Goal: Complete application form

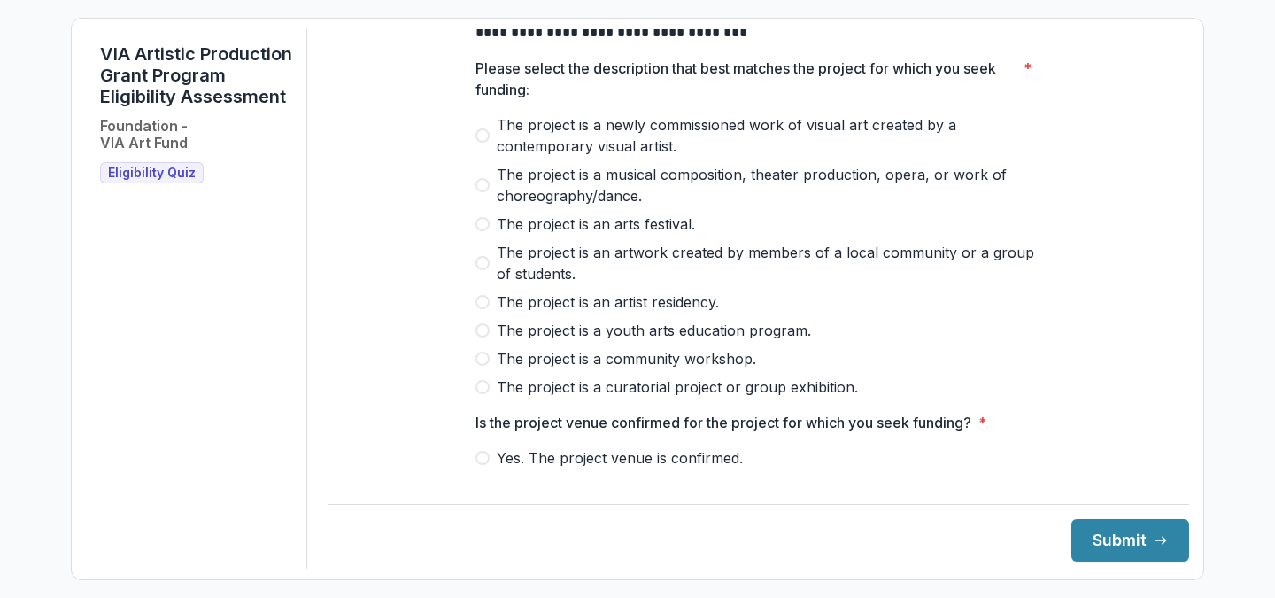
scroll to position [87, 0]
click at [482, 138] on label "The project is a newly commissioned work of visual art created by a contemporar…" at bounding box center [758, 133] width 567 height 42
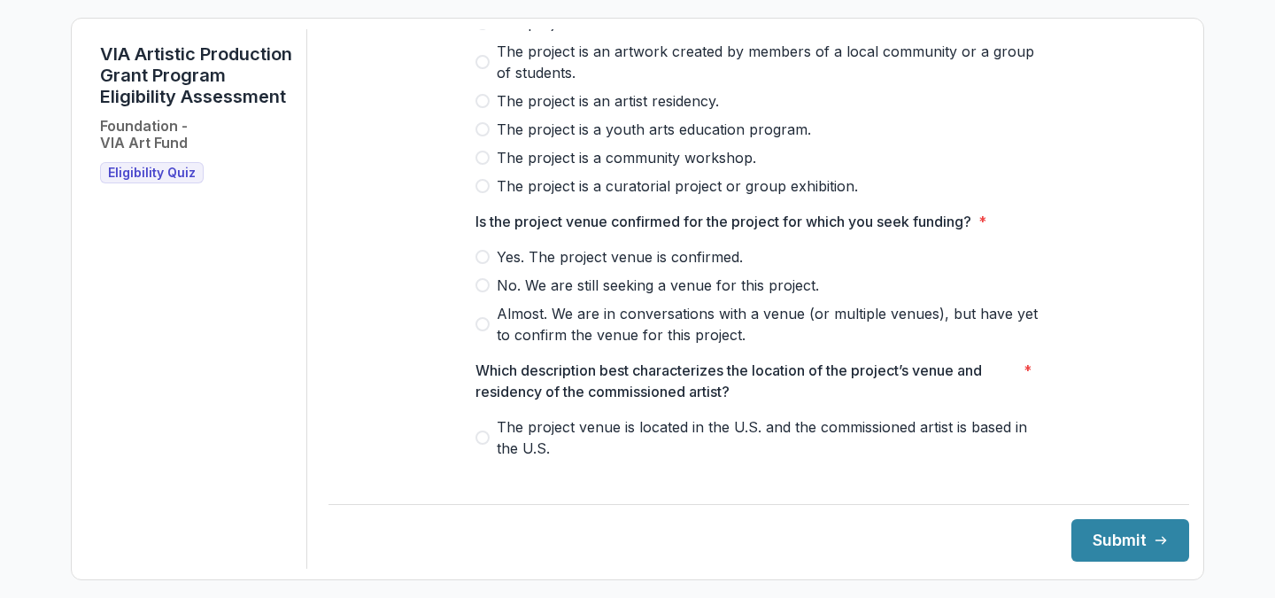
scroll to position [323, 0]
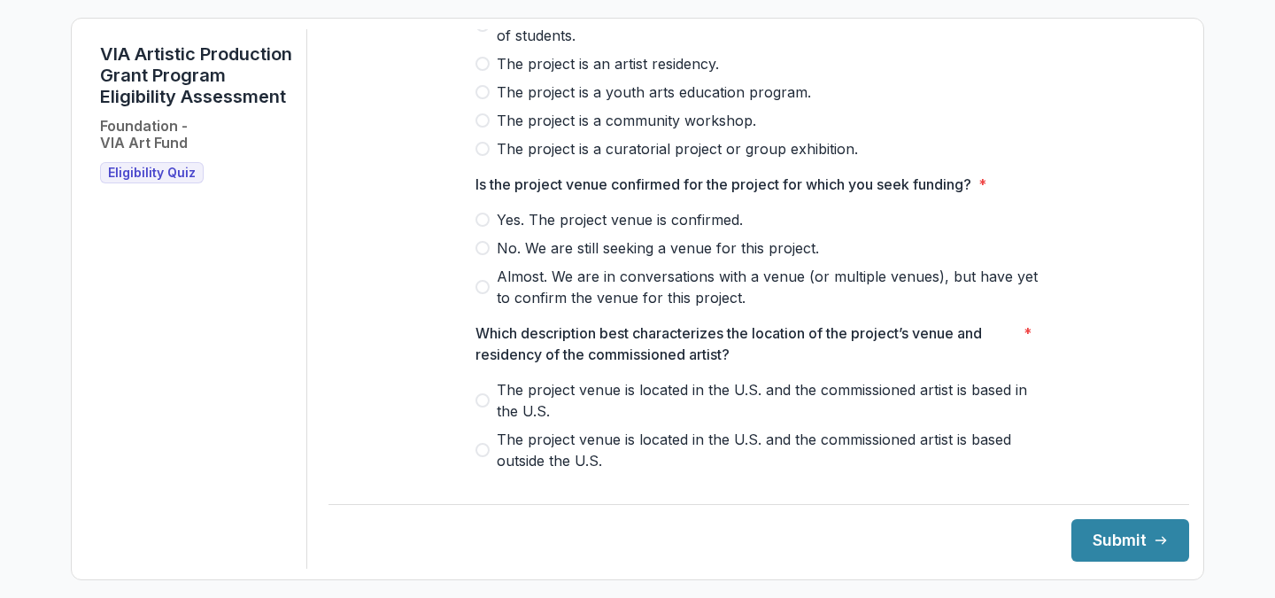
click at [566, 230] on span "Yes. The project venue is confirmed." at bounding box center [620, 219] width 246 height 21
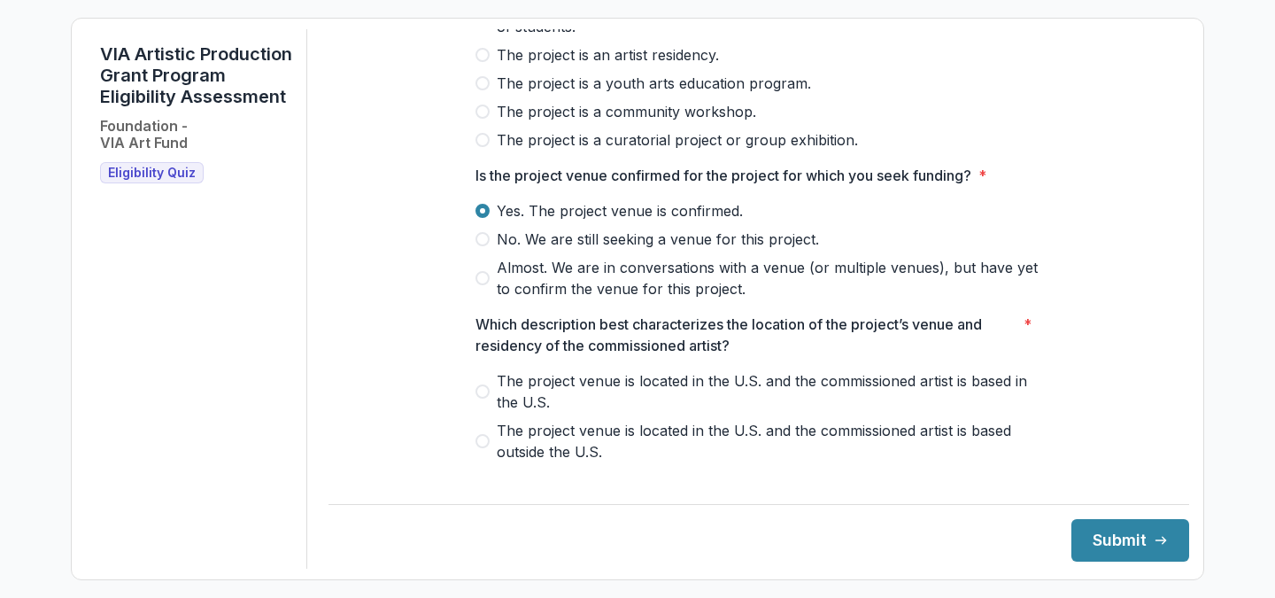
click at [517, 457] on span "The project venue is located in the U.S. and the commissioned artist is based o…" at bounding box center [769, 441] width 545 height 42
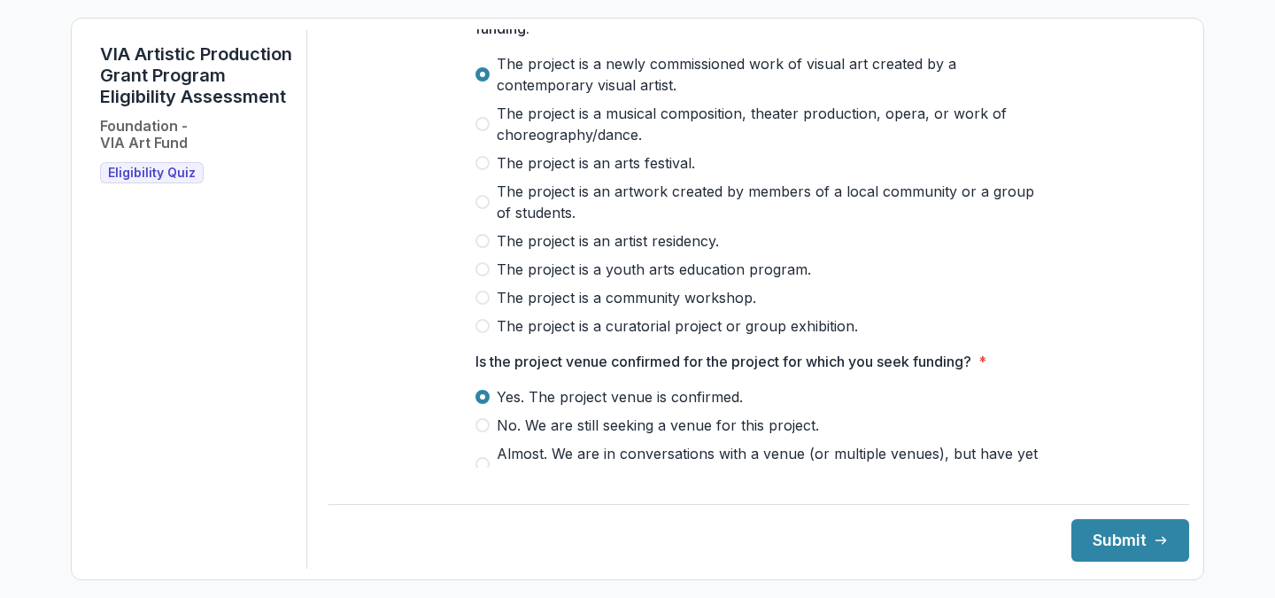
scroll to position [0, 0]
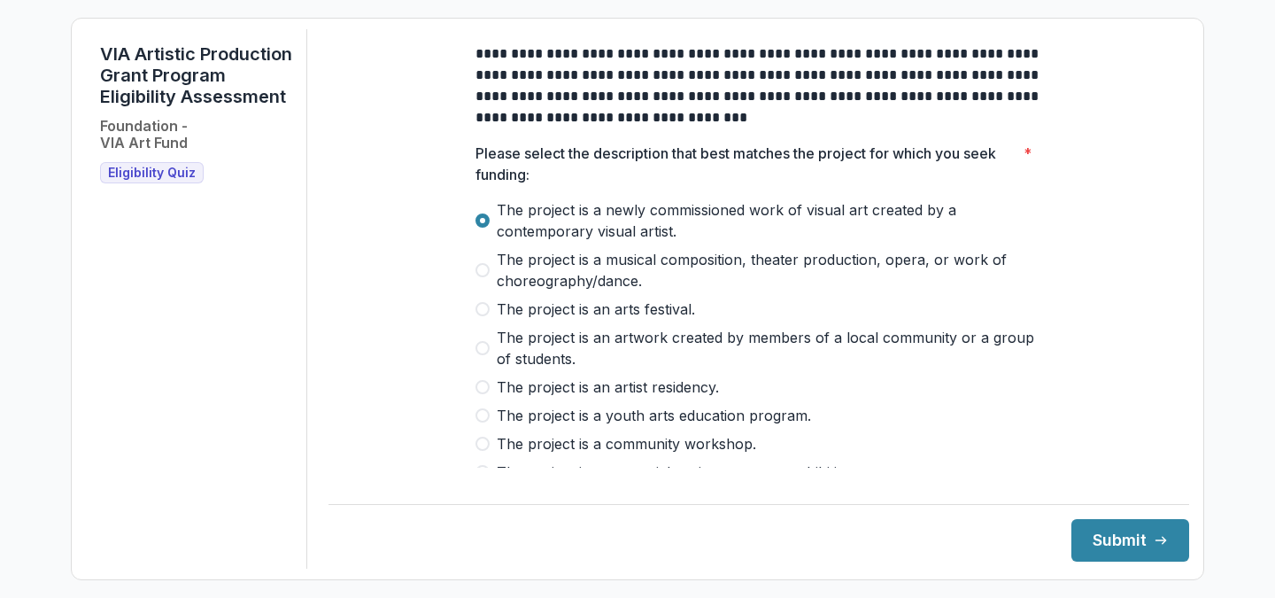
click at [653, 310] on div "The project is a newly commissioned work of visual art created by a contemporar…" at bounding box center [758, 340] width 567 height 283
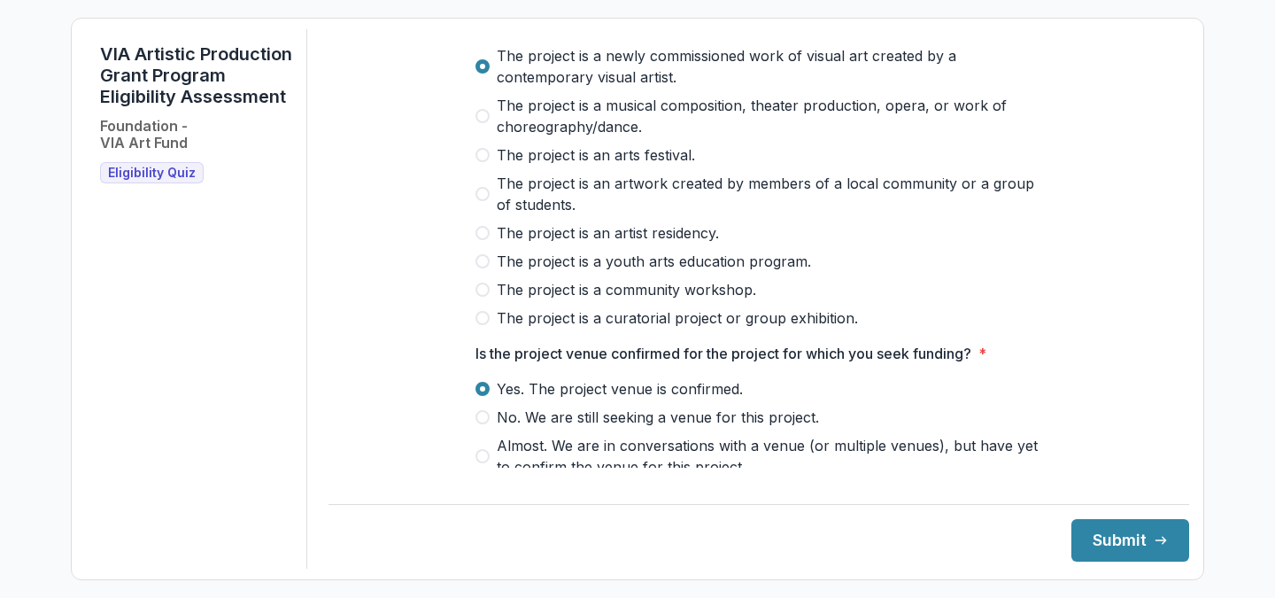
scroll to position [156, 0]
click at [1127, 547] on button "Submit" at bounding box center [1130, 540] width 118 height 42
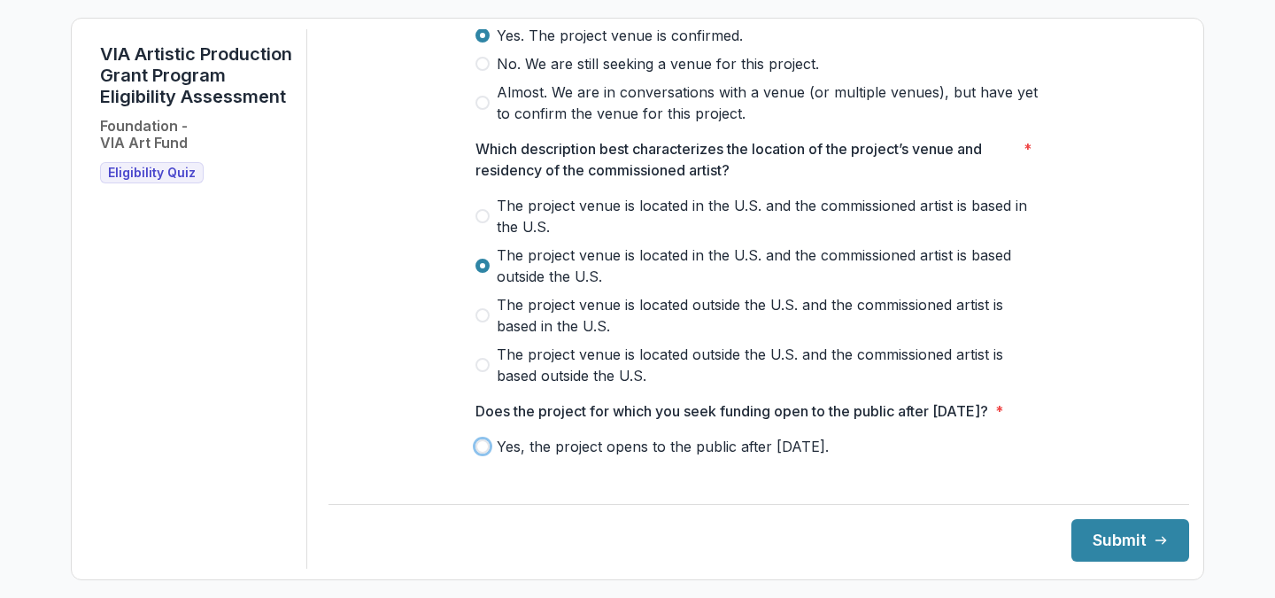
scroll to position [677, 0]
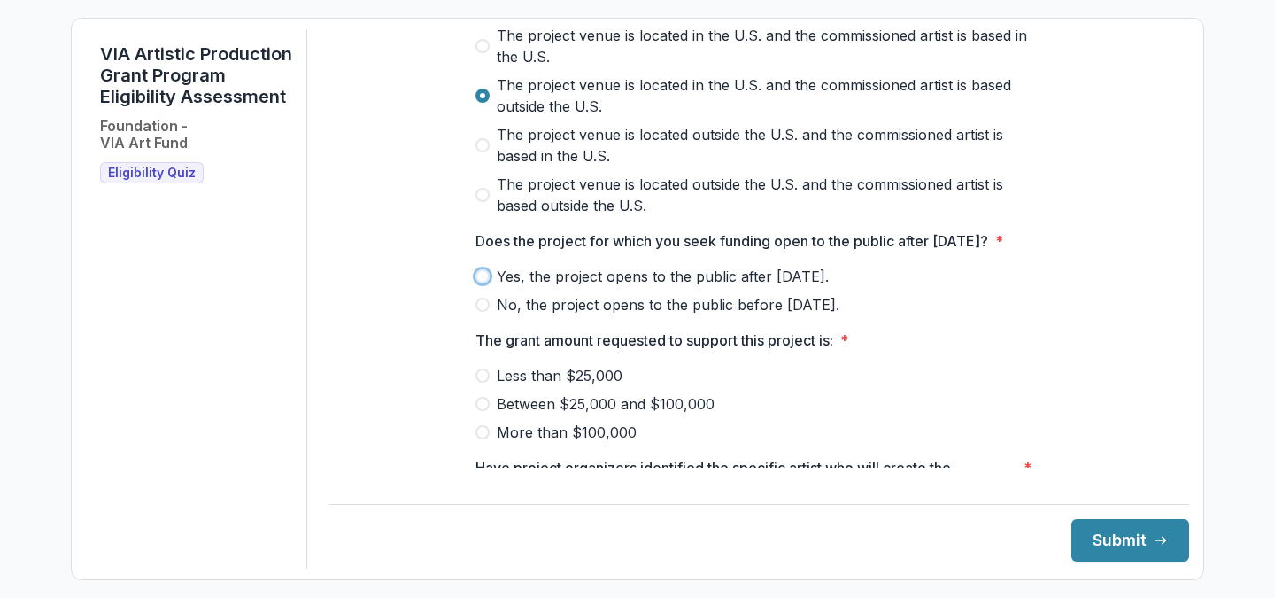
click at [650, 287] on span "Yes, the project opens to the public after May 1, 2026." at bounding box center [663, 276] width 332 height 21
click at [845, 199] on span "The project venue is located outside the U.S. and the commissioned artist is ba…" at bounding box center [769, 195] width 545 height 42
click at [962, 197] on span "The project venue is located outside the U.S. and the commissioned artist is ba…" at bounding box center [769, 195] width 545 height 42
click at [713, 67] on span "The project venue is located in the U.S. and the commissioned artist is based i…" at bounding box center [769, 46] width 545 height 42
click at [644, 93] on span "The project venue is located in the U.S. and the commissioned artist is based o…" at bounding box center [769, 95] width 545 height 42
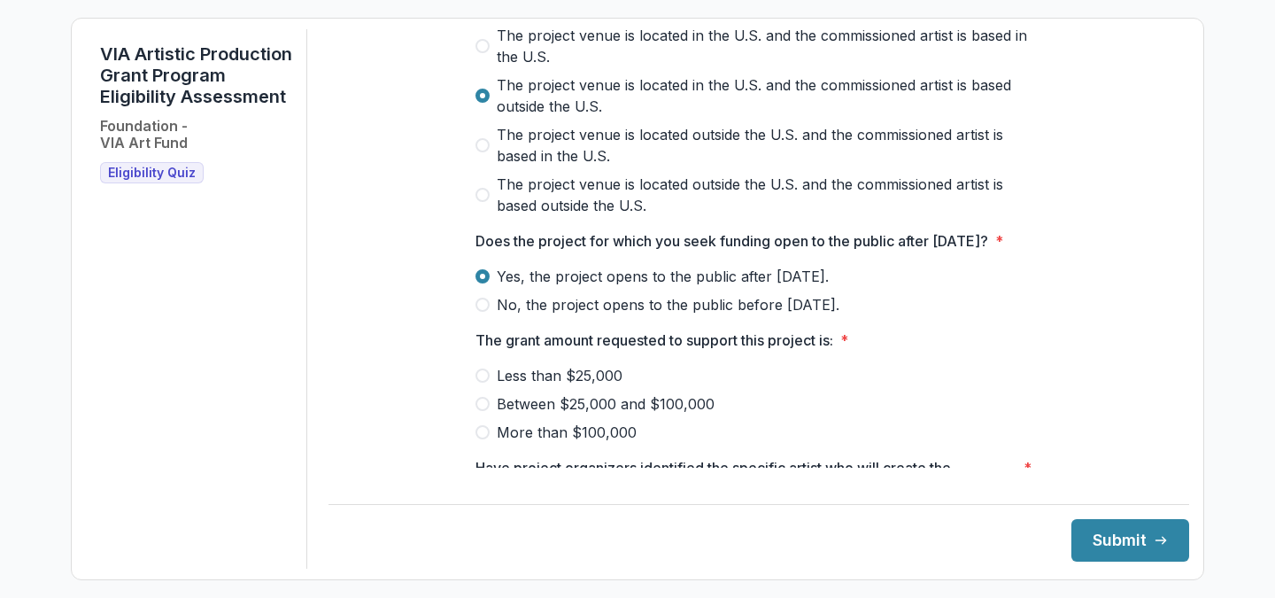
click at [566, 386] on span "Less than $25,000" at bounding box center [560, 375] width 126 height 21
click at [1082, 536] on button "Submit" at bounding box center [1130, 540] width 118 height 42
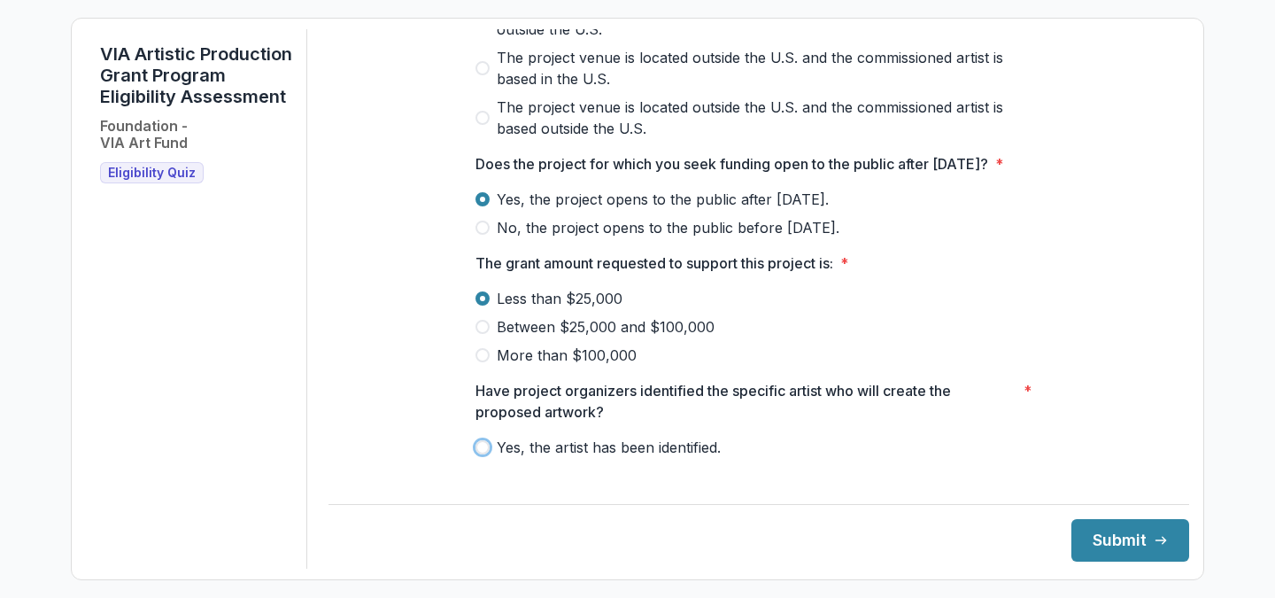
scroll to position [822, 0]
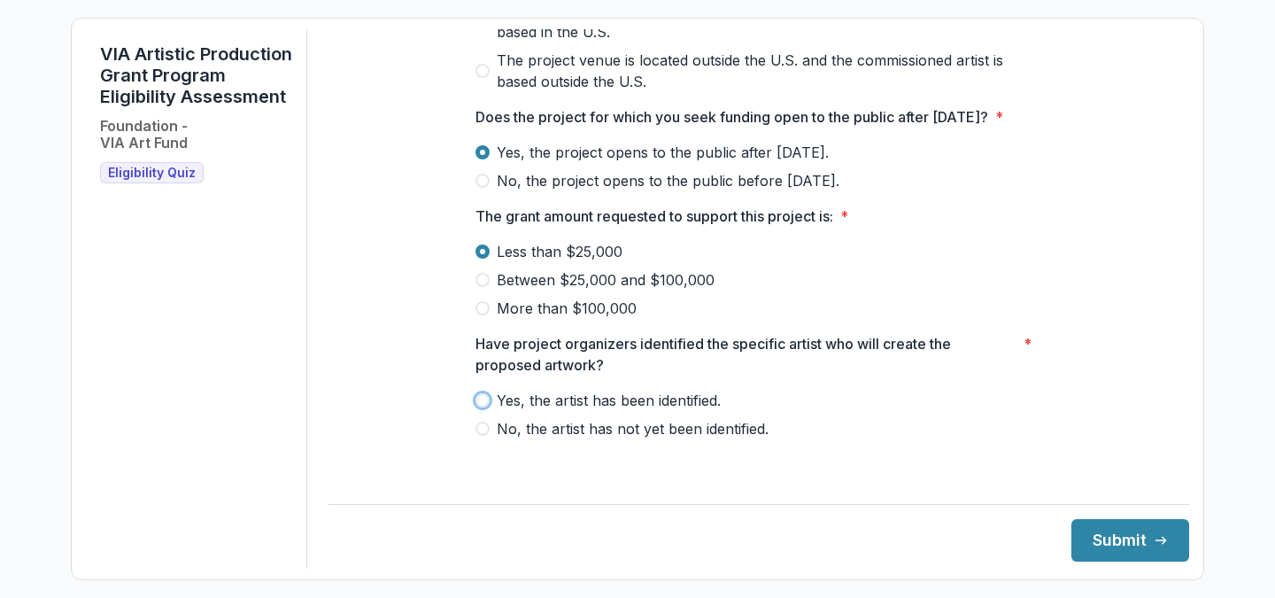
click at [911, 319] on label "More than $100,000" at bounding box center [758, 307] width 567 height 21
click at [595, 262] on span "Less than $25,000" at bounding box center [560, 251] width 126 height 21
drag, startPoint x: 595, startPoint y: 263, endPoint x: 616, endPoint y: 407, distance: 145.9
click at [634, 409] on span "Yes, the artist has been identified." at bounding box center [609, 400] width 224 height 21
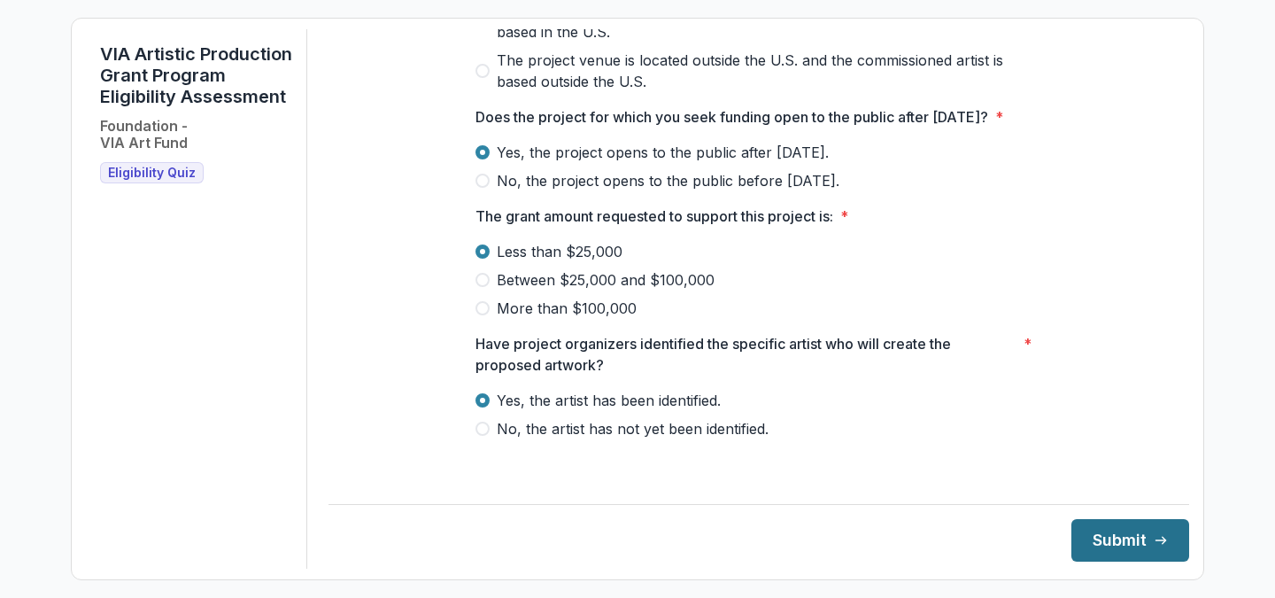
click at [1099, 539] on button "Submit" at bounding box center [1130, 540] width 118 height 42
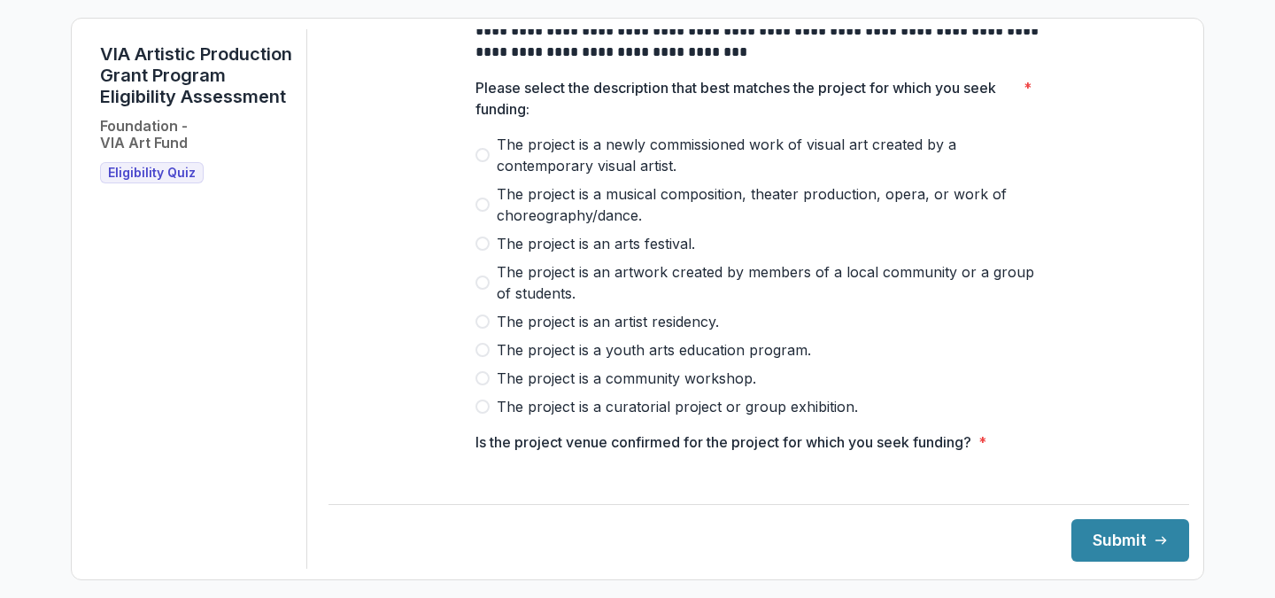
scroll to position [66, 0]
click at [537, 385] on span "The project is a community workshop." at bounding box center [626, 376] width 259 height 21
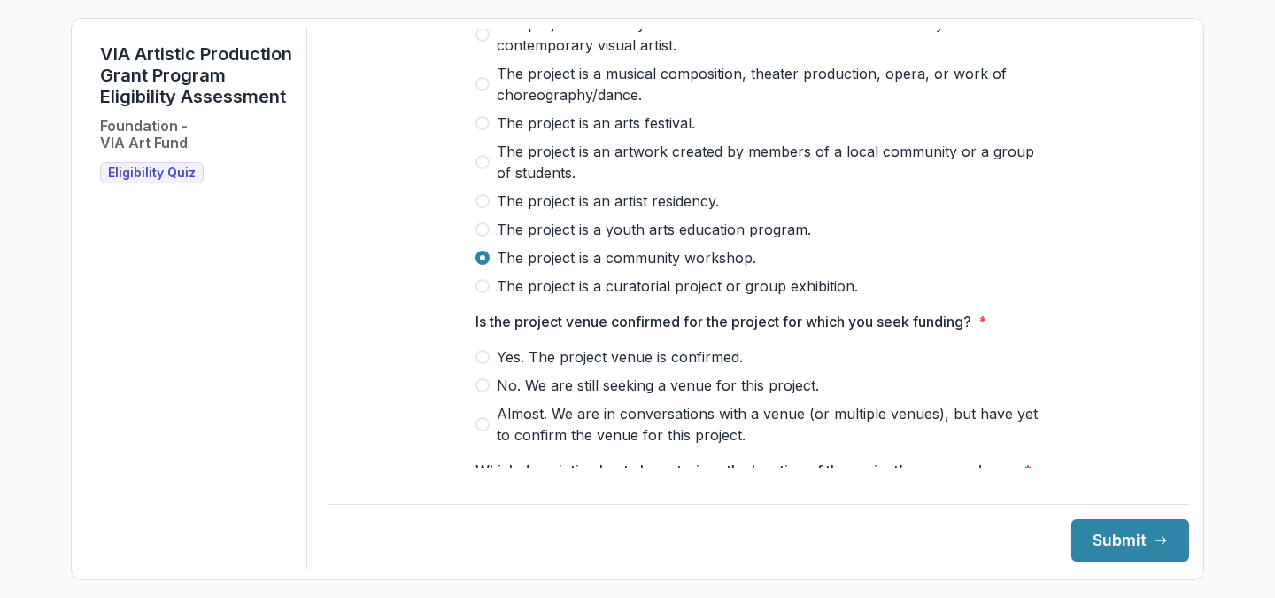
scroll to position [295, 0]
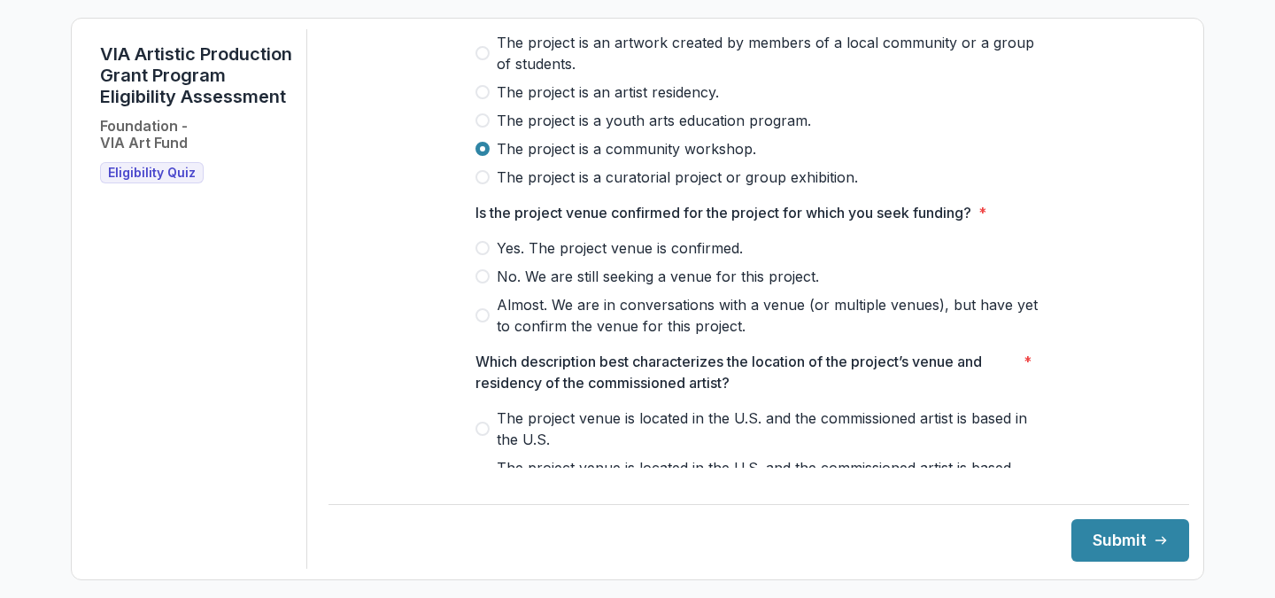
click at [638, 258] on span "Yes. The project venue is confirmed." at bounding box center [620, 247] width 246 height 21
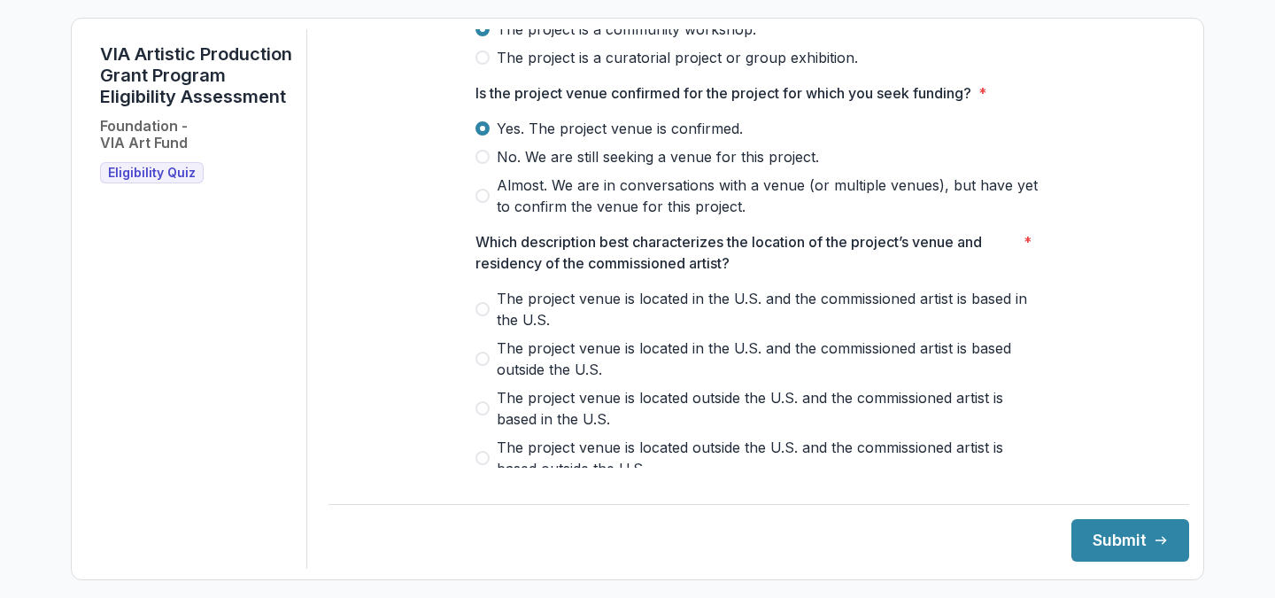
scroll to position [417, 0]
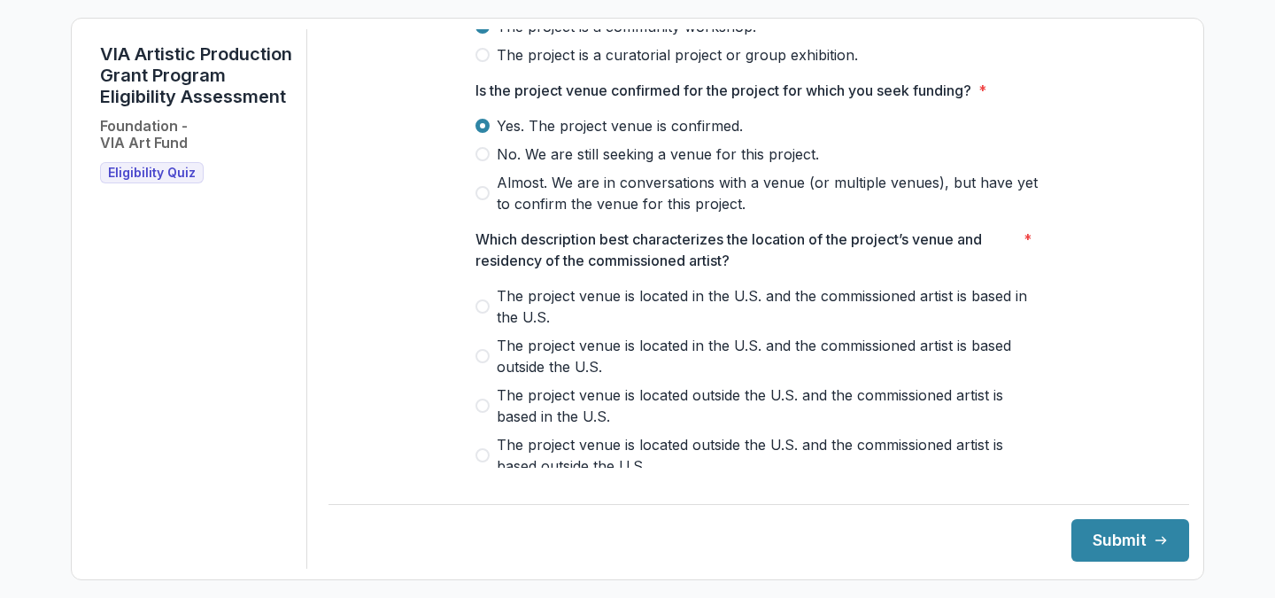
click at [621, 359] on span "The project venue is located in the U.S. and the commissioned artist is based o…" at bounding box center [769, 356] width 545 height 42
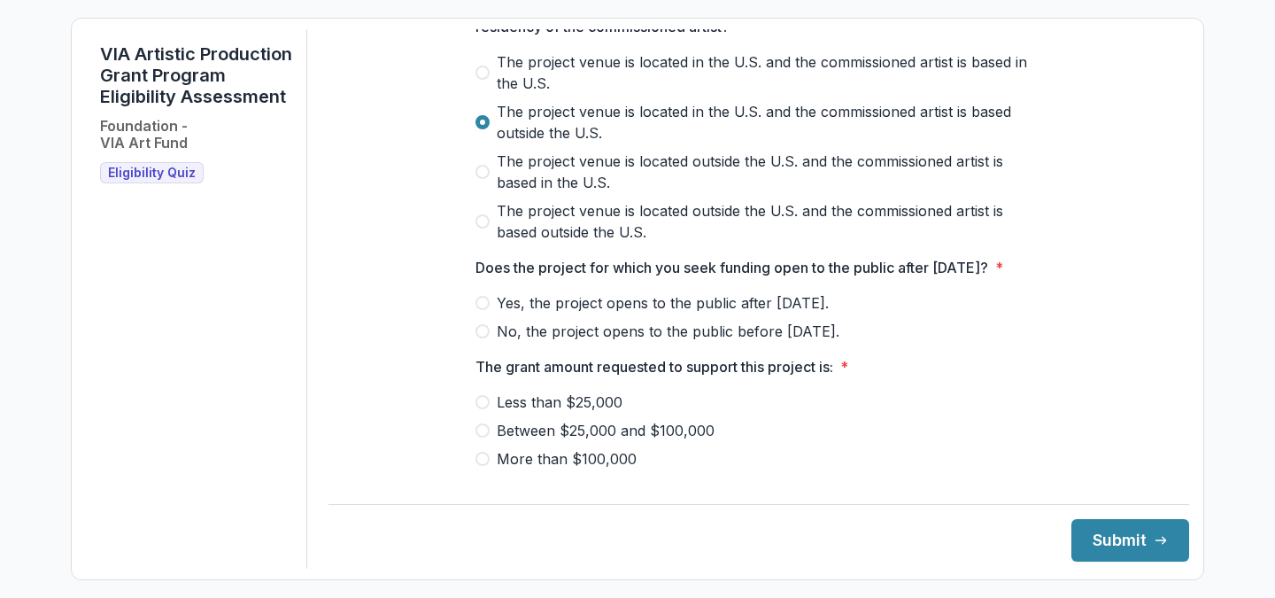
scroll to position [652, 0]
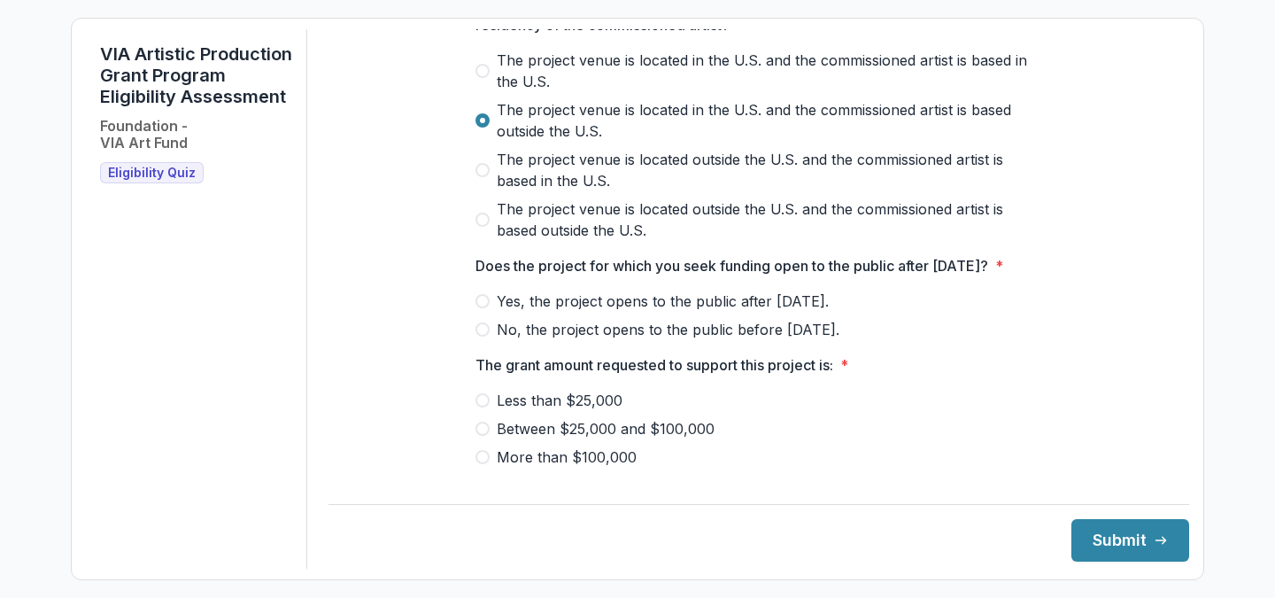
click at [726, 312] on span "Yes, the project opens to the public after [DATE]." at bounding box center [663, 300] width 332 height 21
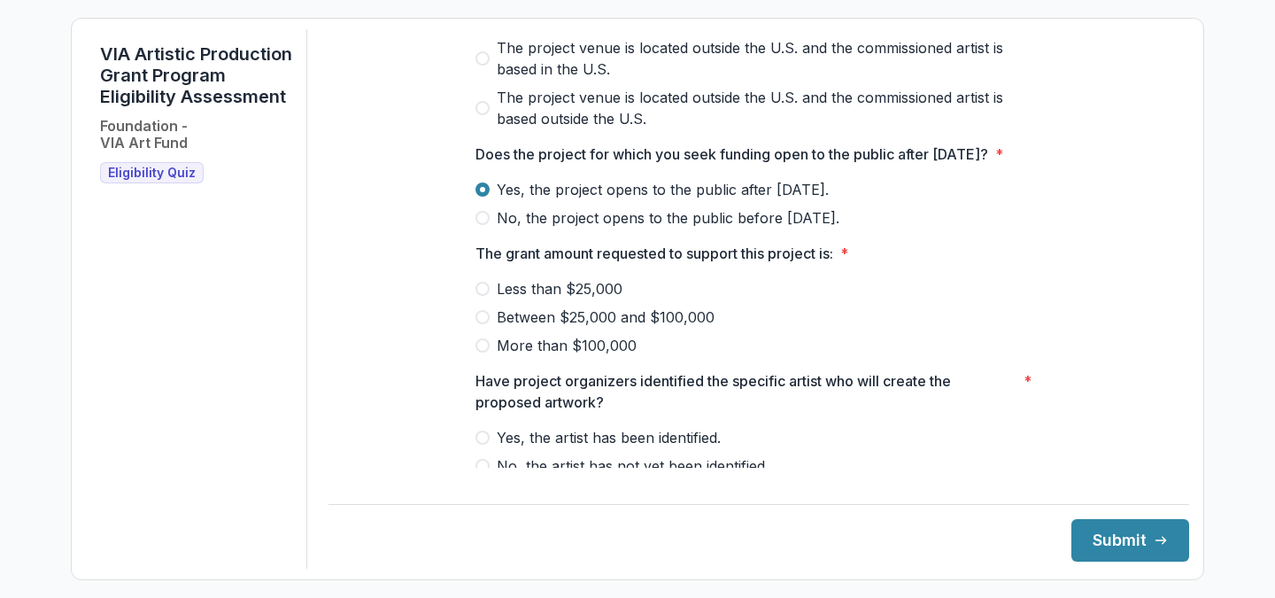
scroll to position [822, 0]
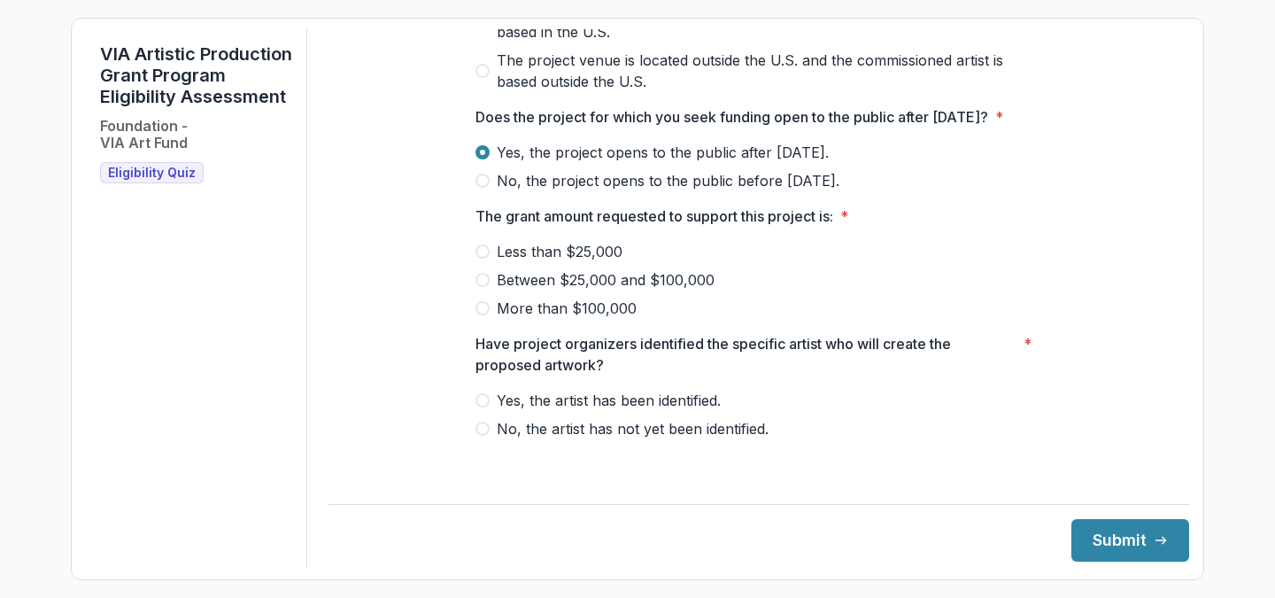
click at [603, 241] on div at bounding box center [758, 237] width 567 height 7
click at [568, 262] on span "Less than $25,000" at bounding box center [560, 251] width 126 height 21
click at [575, 411] on span "Yes, the artist has been identified." at bounding box center [609, 400] width 224 height 21
click at [1080, 552] on button "Submit" at bounding box center [1130, 540] width 118 height 42
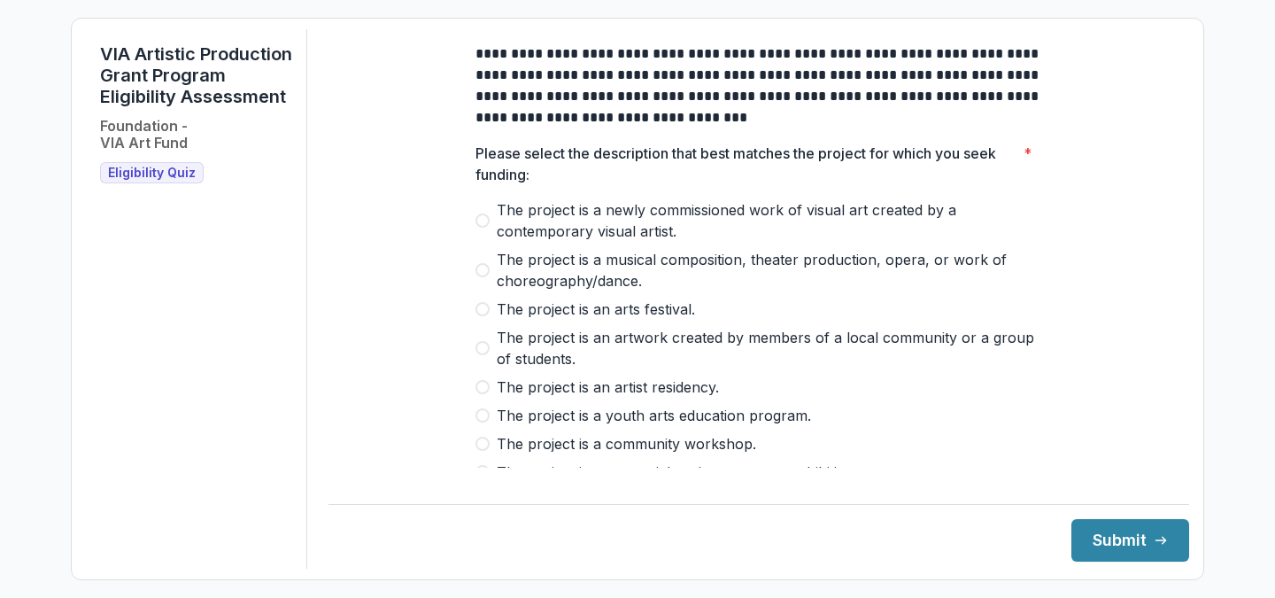
click at [568, 228] on span "The project is a newly commissioned work of visual art created by a contemporar…" at bounding box center [769, 220] width 545 height 42
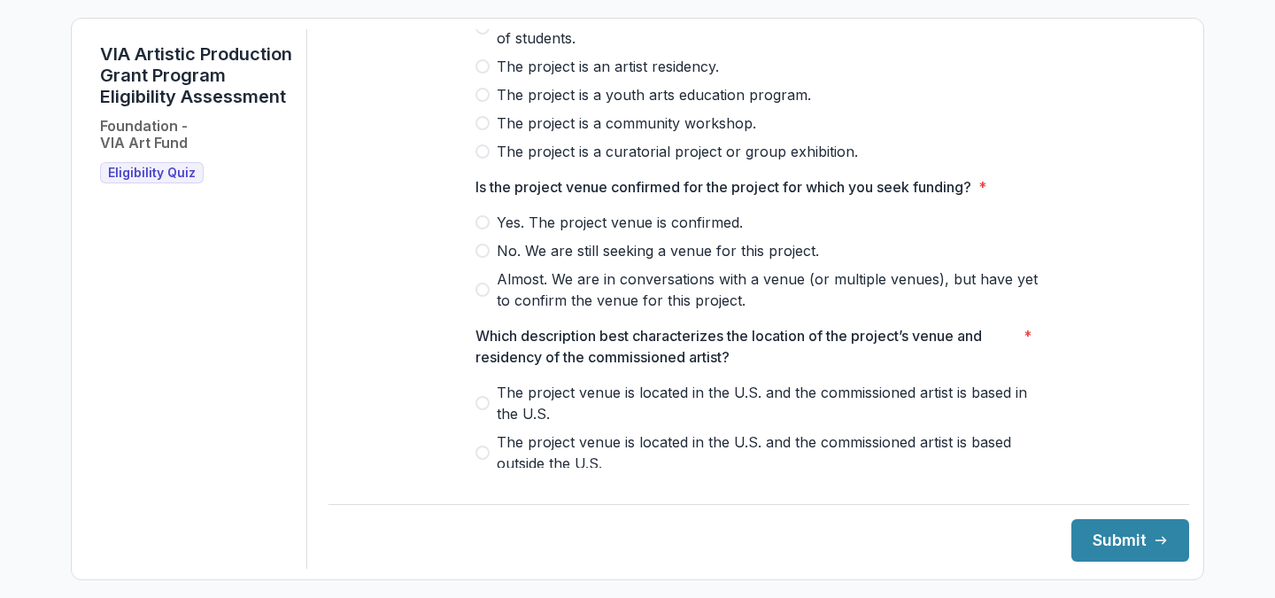
scroll to position [321, 0]
click at [559, 232] on span "Yes. The project venue is confirmed." at bounding box center [620, 221] width 246 height 21
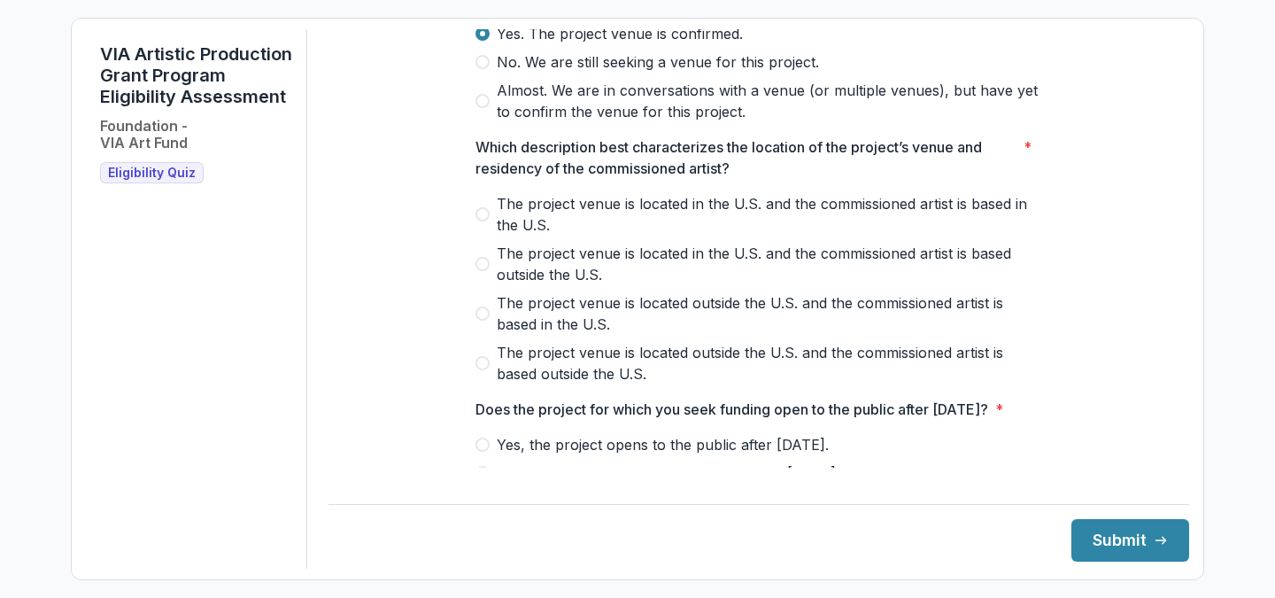
scroll to position [513, 0]
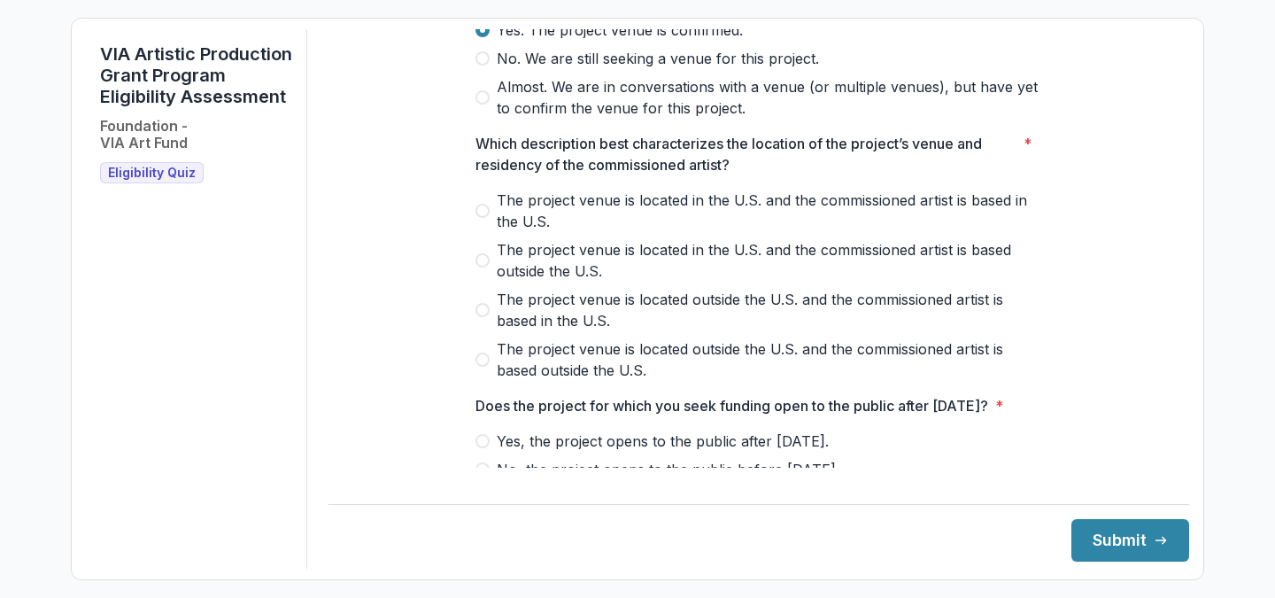
click at [538, 264] on span "The project venue is located in the U.S. and the commissioned artist is based o…" at bounding box center [769, 260] width 545 height 42
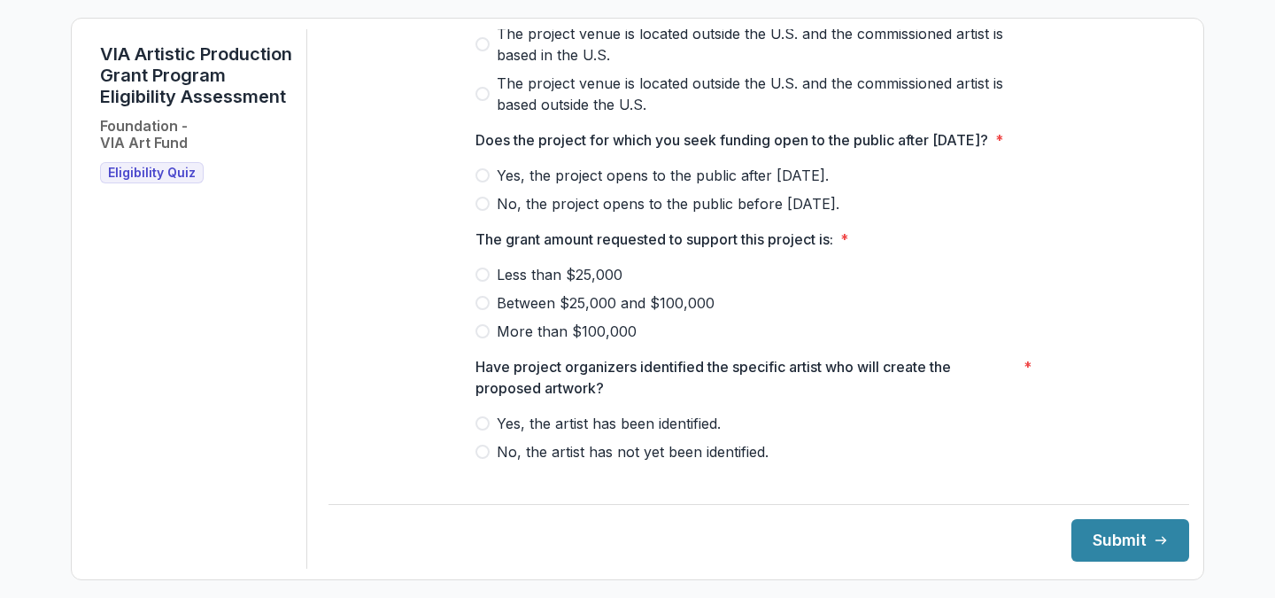
scroll to position [781, 0]
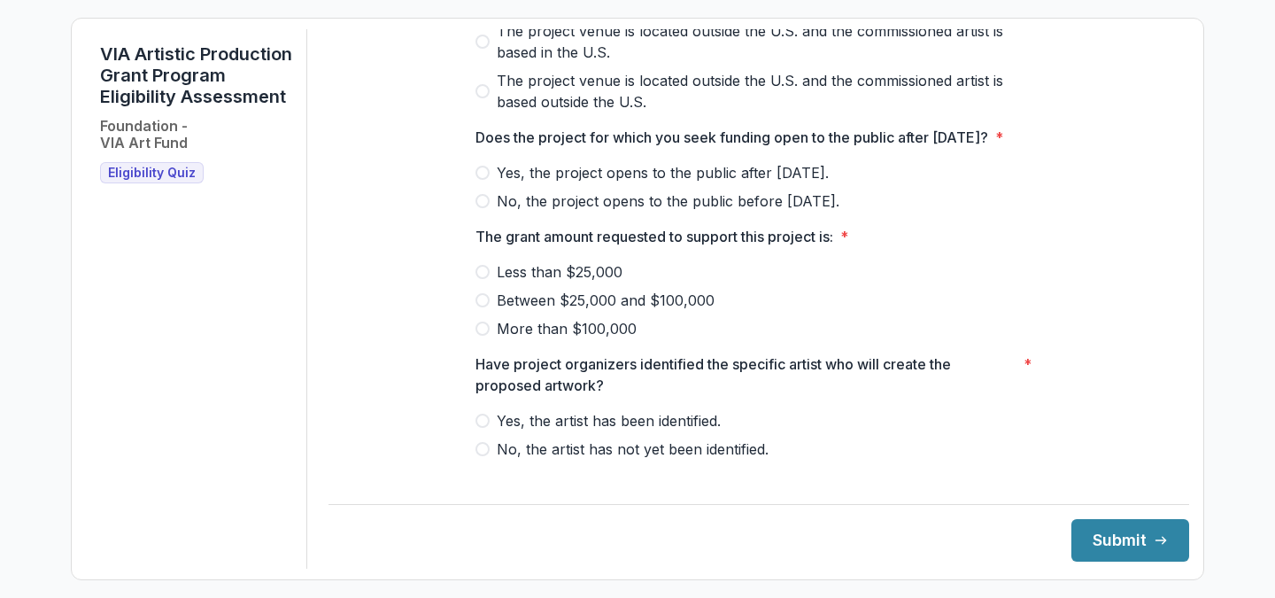
click at [629, 212] on span "No, the project opens to the public before [DATE]." at bounding box center [668, 200] width 343 height 21
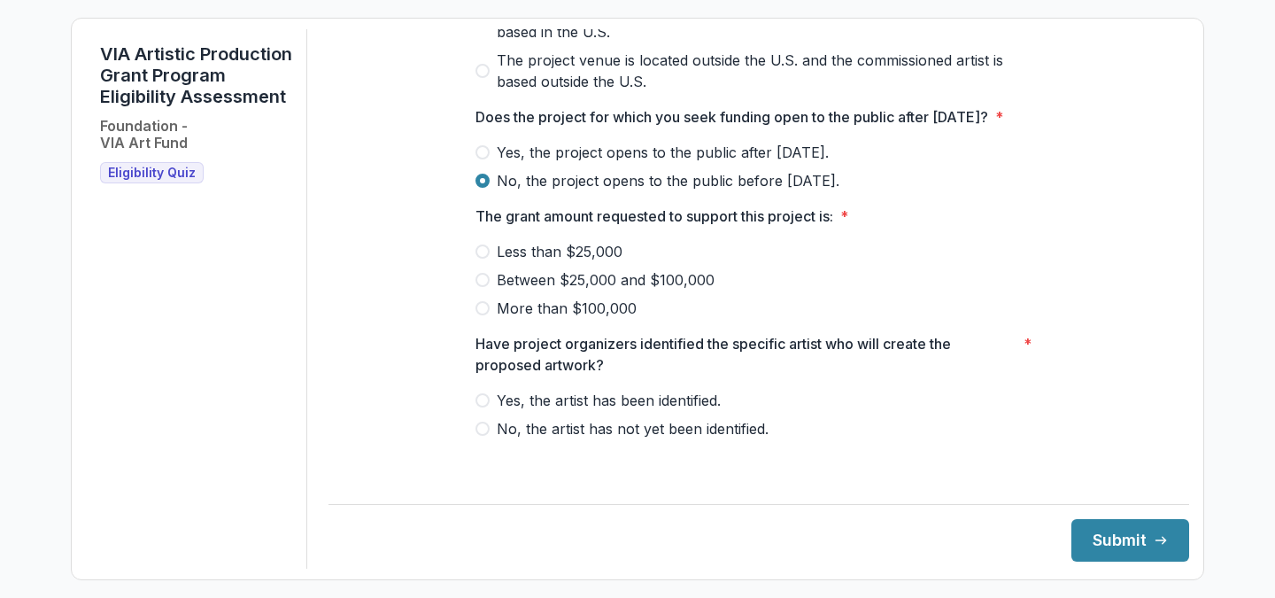
click at [612, 260] on span "Less than $25,000" at bounding box center [560, 251] width 126 height 21
click at [633, 411] on span "Yes, the artist has been identified." at bounding box center [609, 400] width 224 height 21
click at [989, 521] on footer "Submit" at bounding box center [758, 533] width 860 height 58
click at [1086, 536] on button "Submit" at bounding box center [1130, 540] width 118 height 42
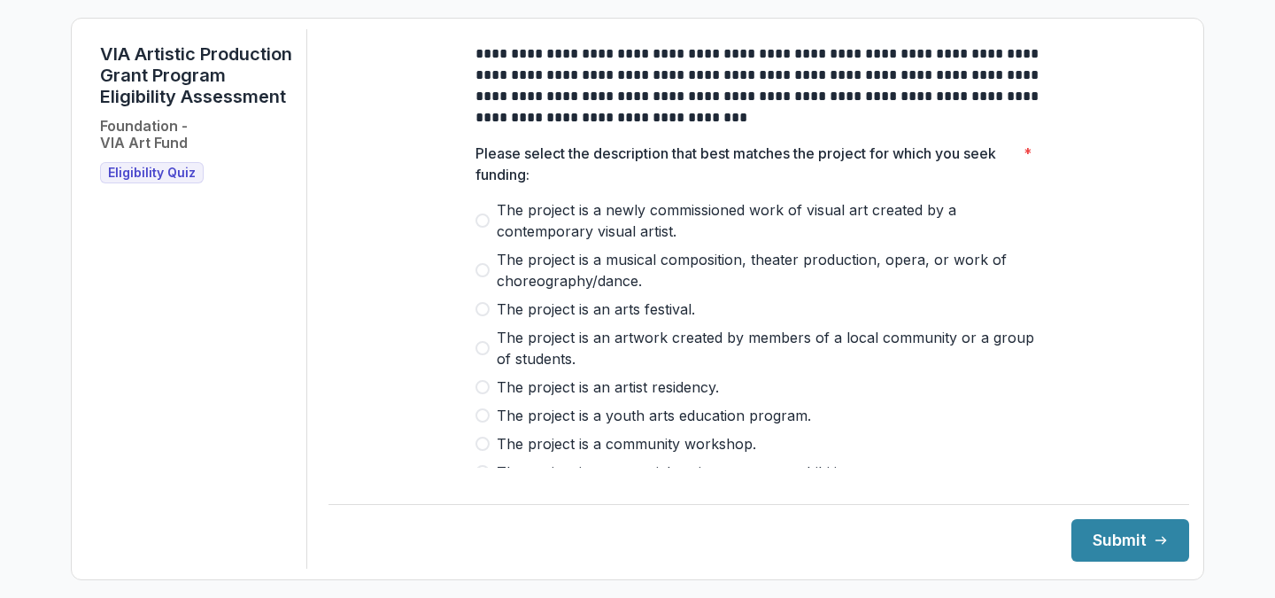
click at [603, 268] on span "The project is a musical composition, theater production, opera, or work of cho…" at bounding box center [769, 270] width 545 height 42
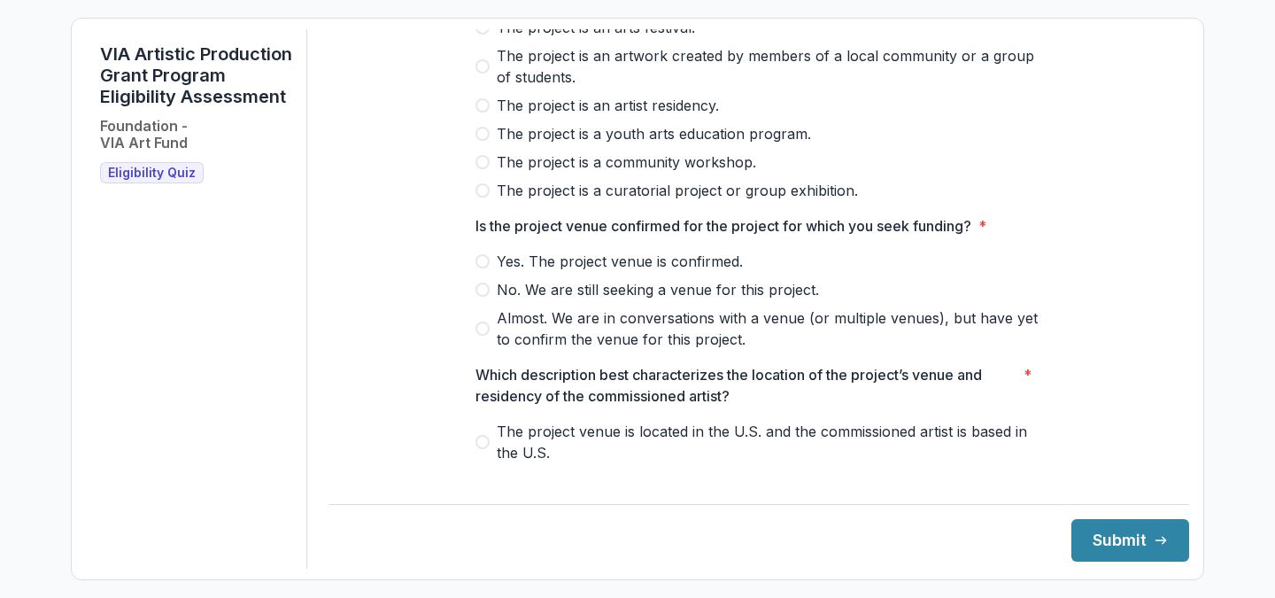
scroll to position [283, 0]
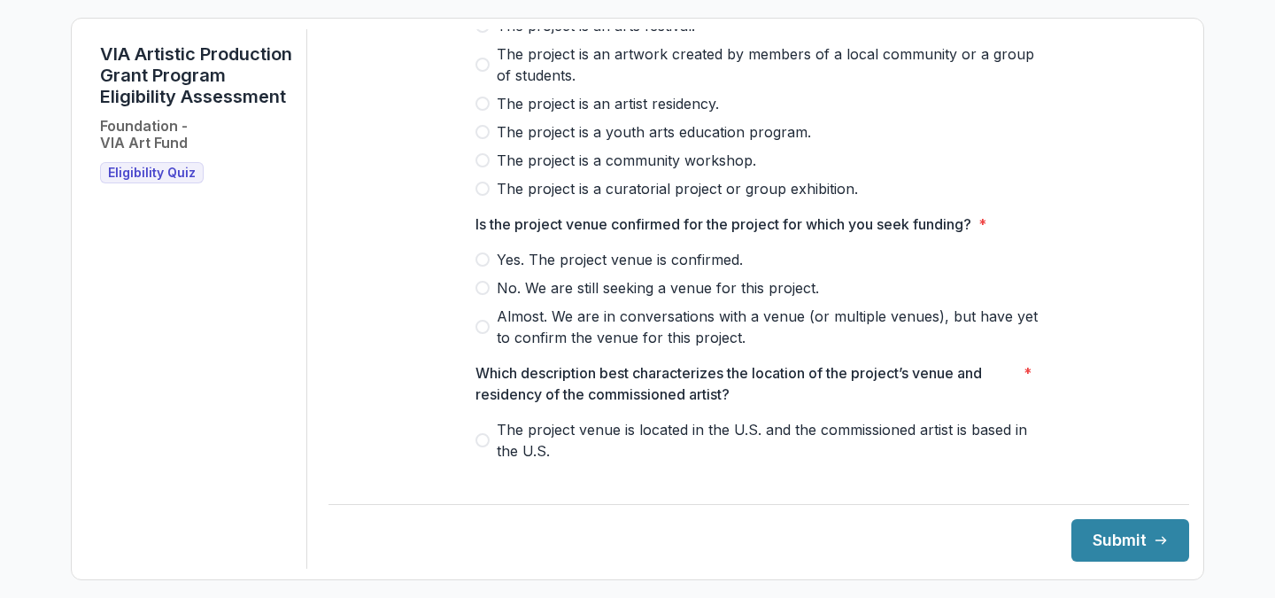
click at [635, 270] on span "Yes. The project venue is confirmed." at bounding box center [620, 259] width 246 height 21
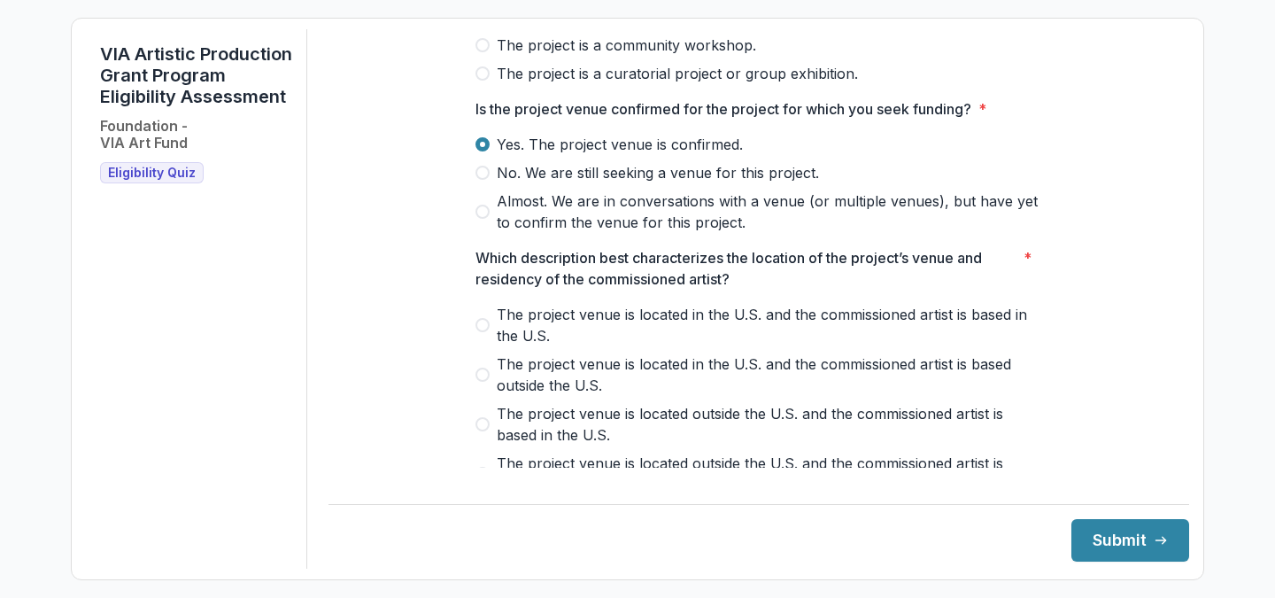
scroll to position [457, 0]
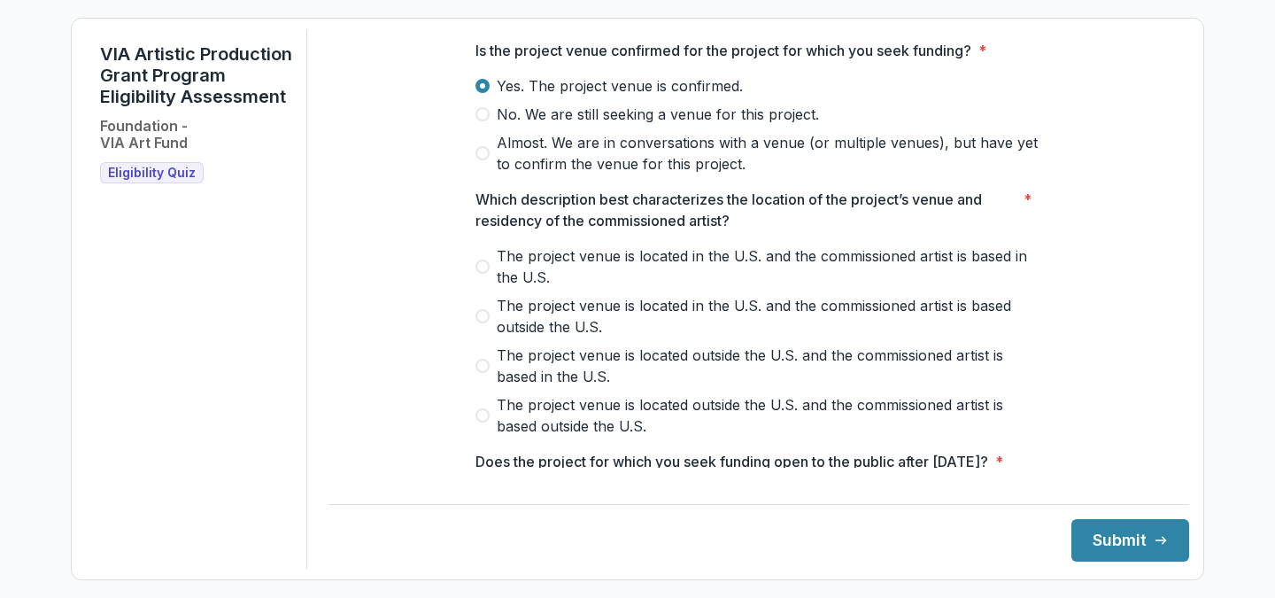
click at [576, 324] on span "The project venue is located in the U.S. and the commissioned artist is based o…" at bounding box center [769, 316] width 545 height 42
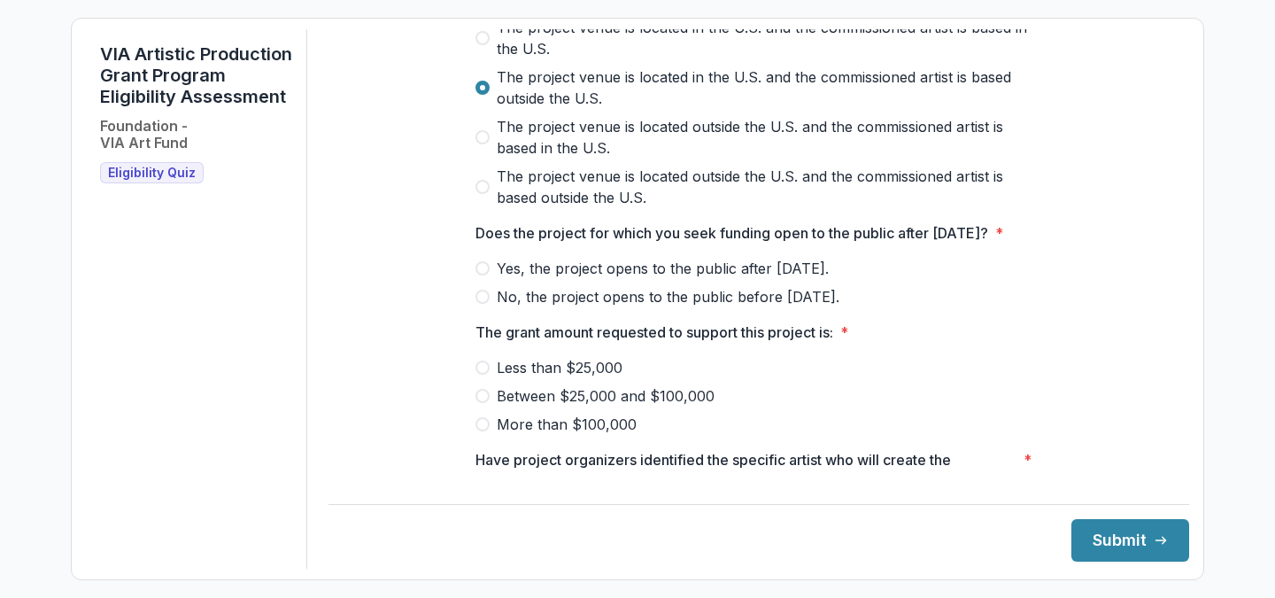
scroll to position [685, 0]
click at [749, 279] on span "Yes, the project opens to the public after [DATE]." at bounding box center [663, 268] width 332 height 21
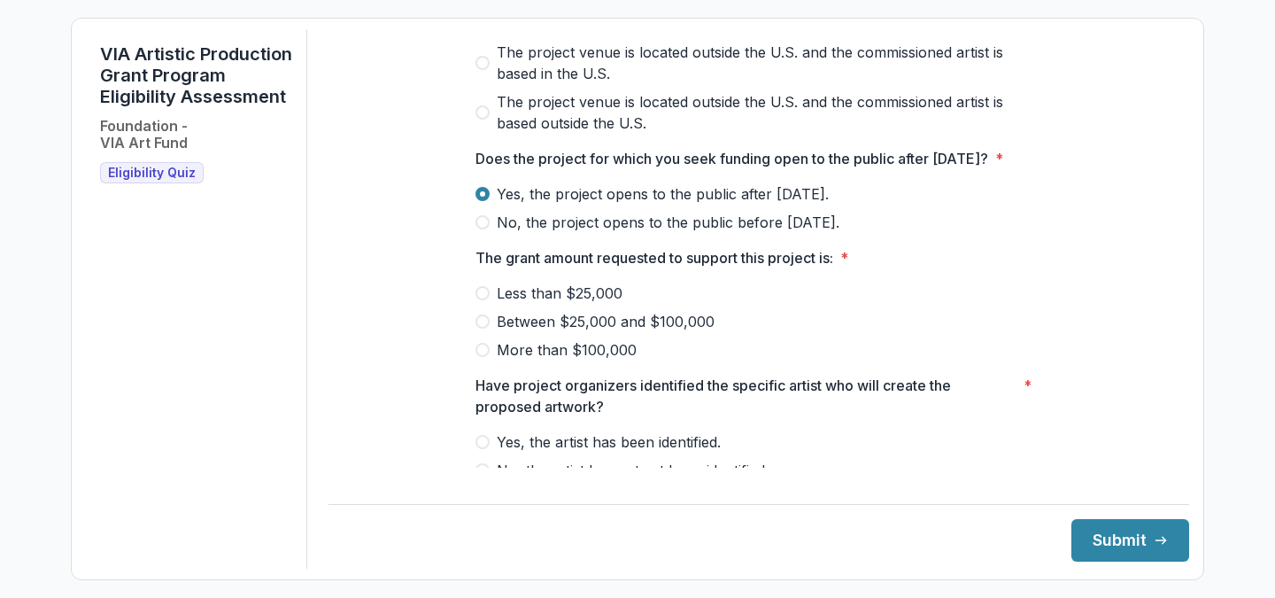
scroll to position [761, 0]
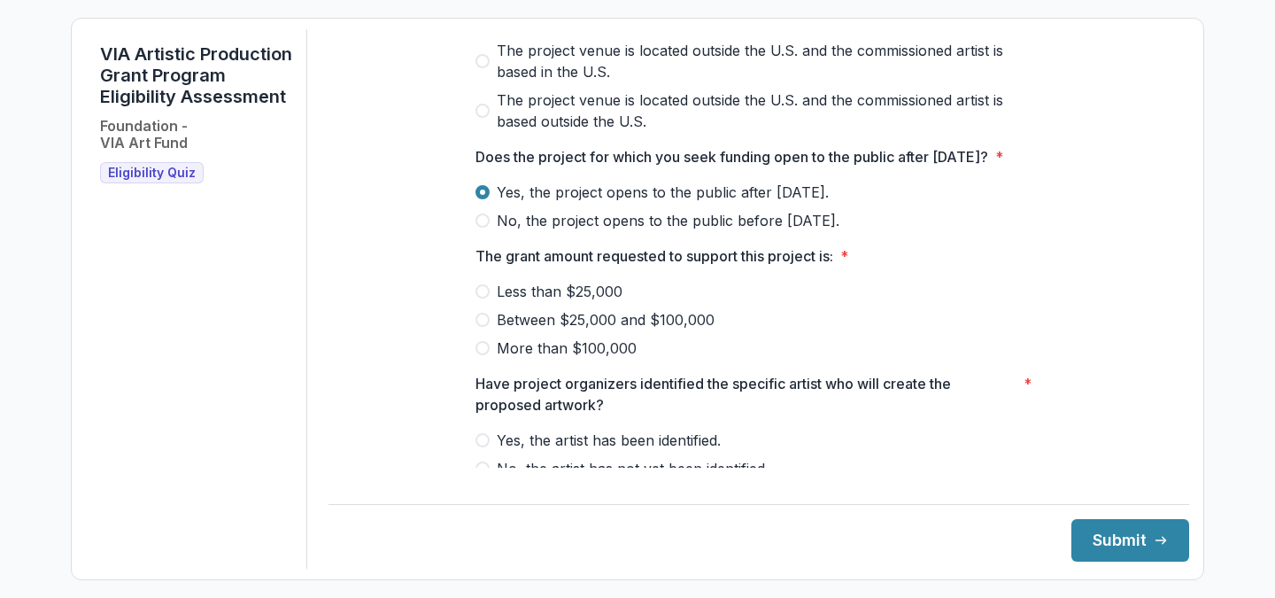
click at [528, 302] on span "Less than $25,000" at bounding box center [560, 291] width 126 height 21
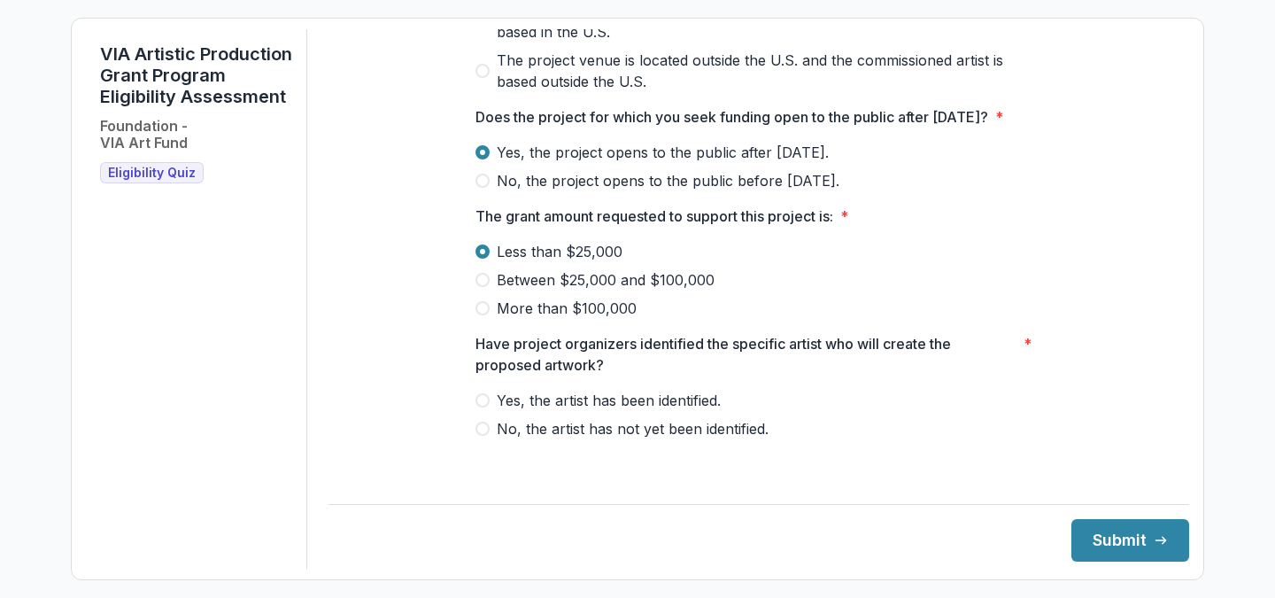
scroll to position [810, 0]
click at [600, 290] on span "Between $25,000 and $100,000" at bounding box center [606, 279] width 218 height 21
click at [632, 411] on span "Yes, the artist has been identified." at bounding box center [609, 400] width 224 height 21
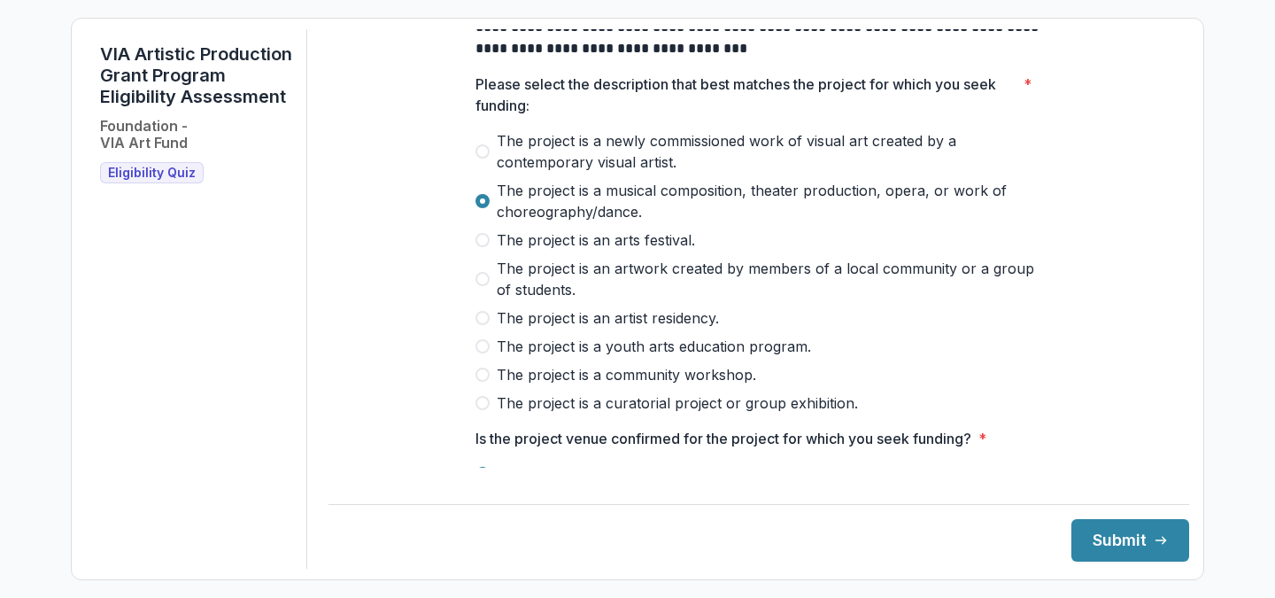
scroll to position [68, 0]
click at [490, 166] on label "The project is a newly commissioned work of visual art created by a contemporar…" at bounding box center [758, 152] width 567 height 42
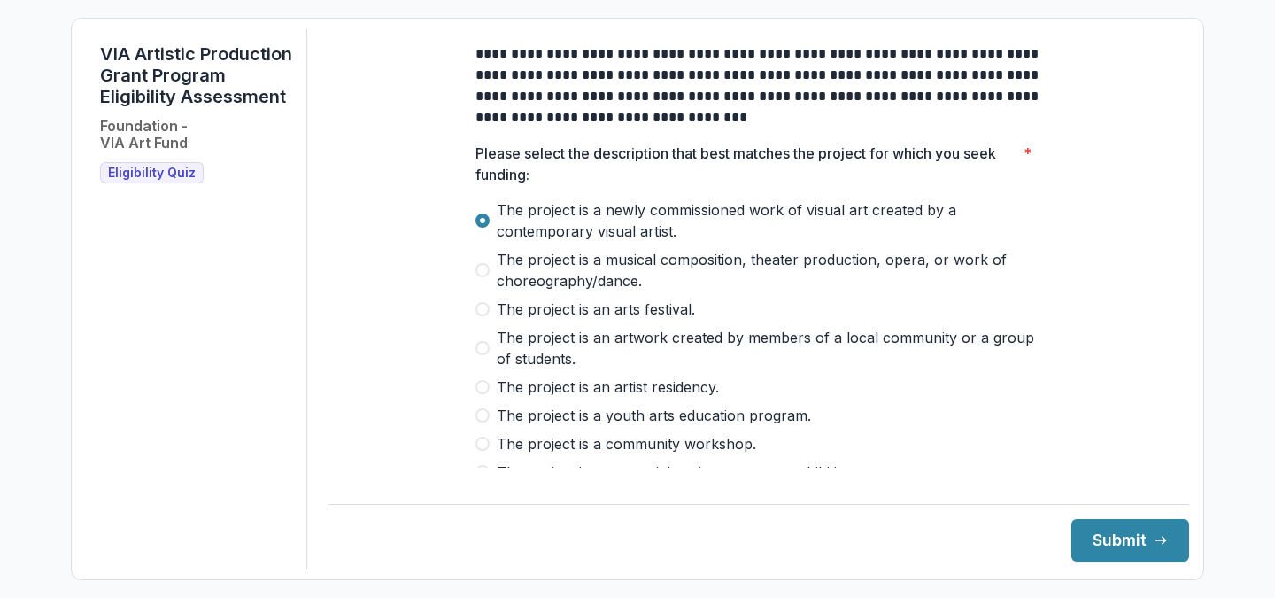
scroll to position [109, 0]
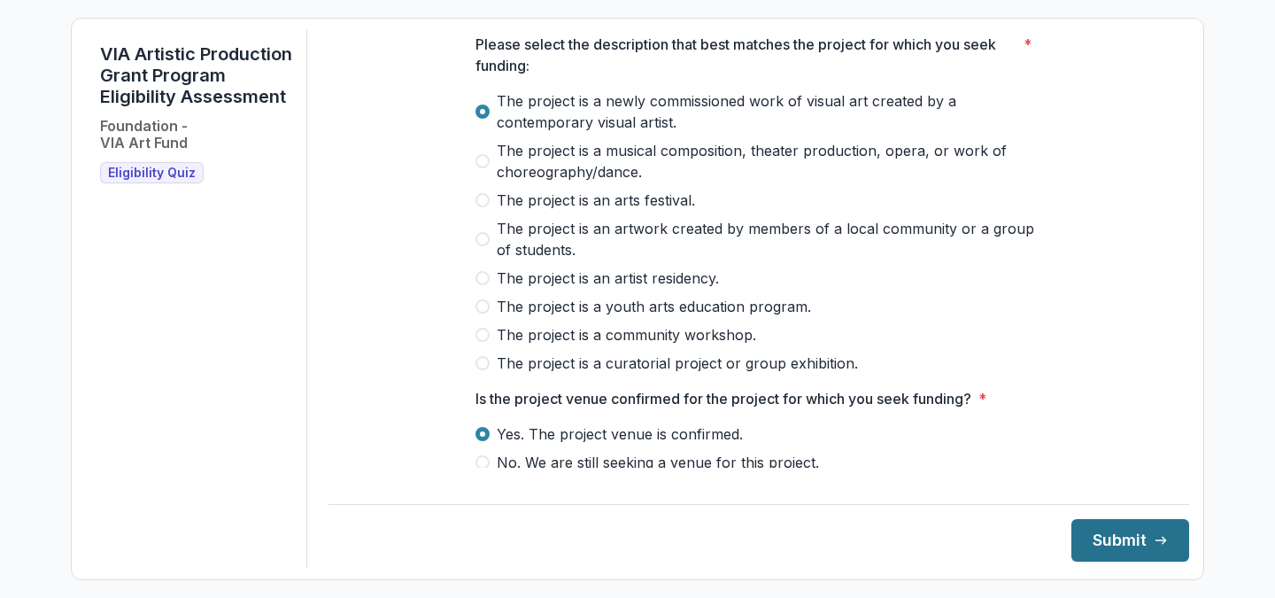
click at [1100, 539] on button "Submit" at bounding box center [1130, 540] width 118 height 42
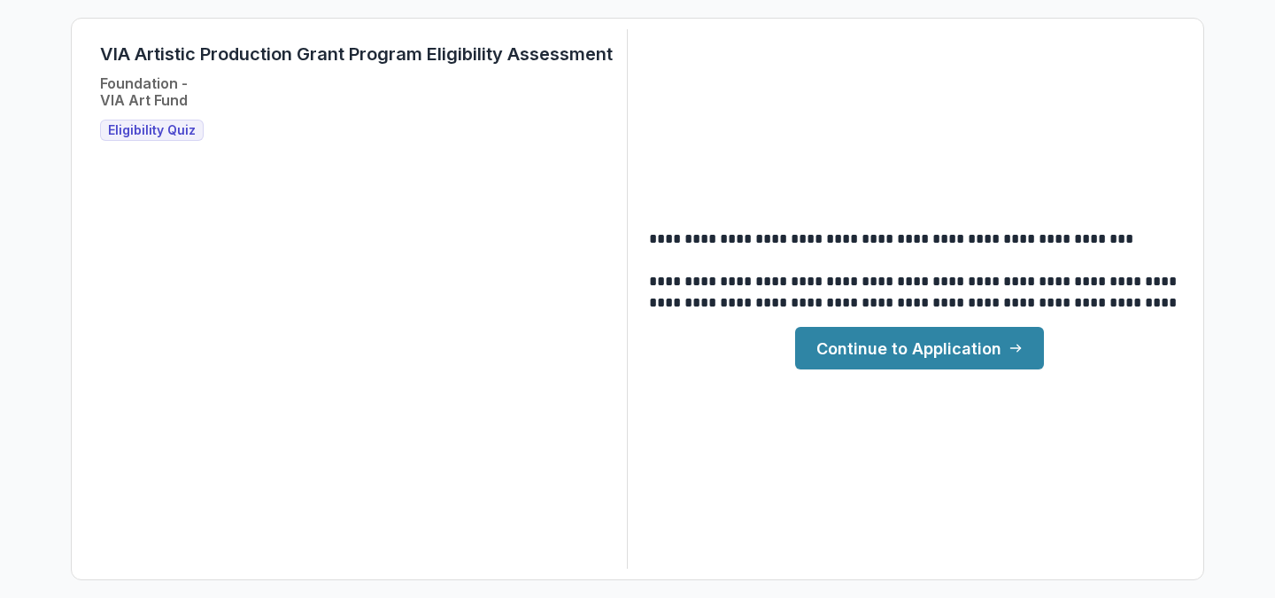
click at [971, 356] on link "Continue to Application" at bounding box center [919, 348] width 249 height 42
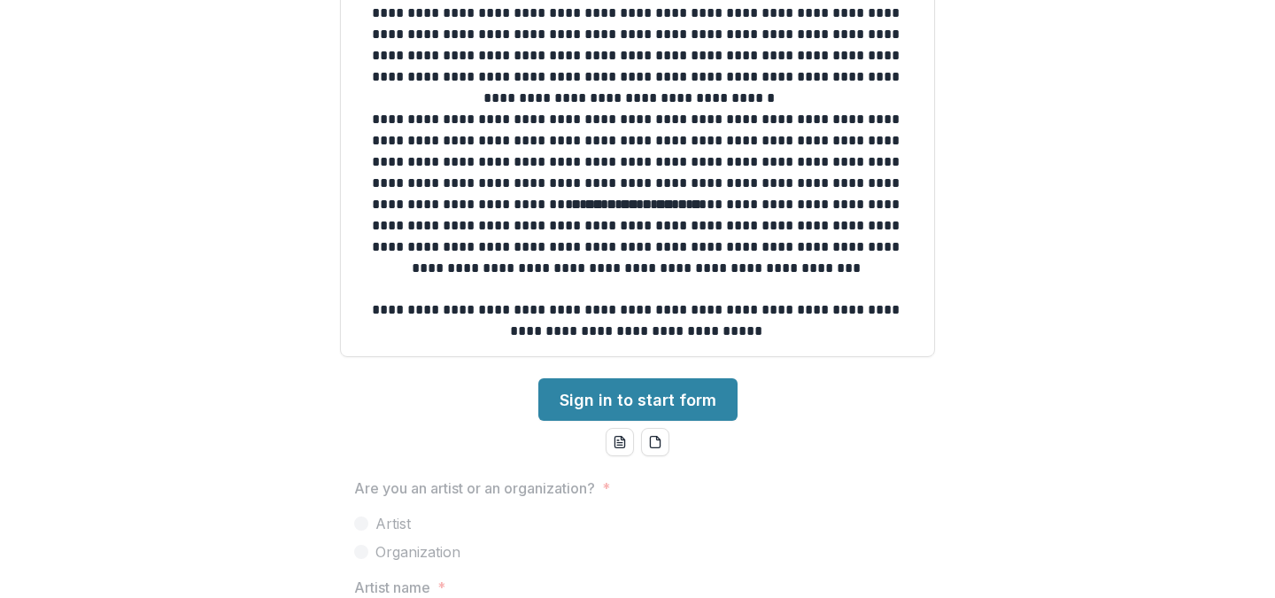
scroll to position [507, 0]
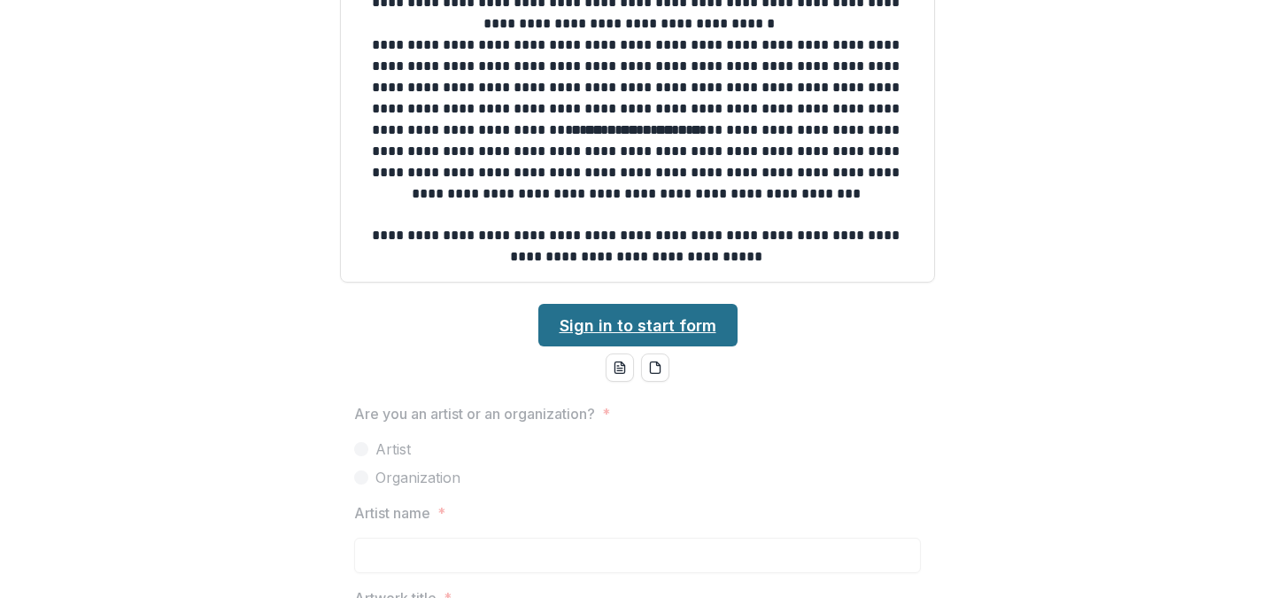
click at [667, 321] on link "Sign in to start form" at bounding box center [637, 325] width 199 height 42
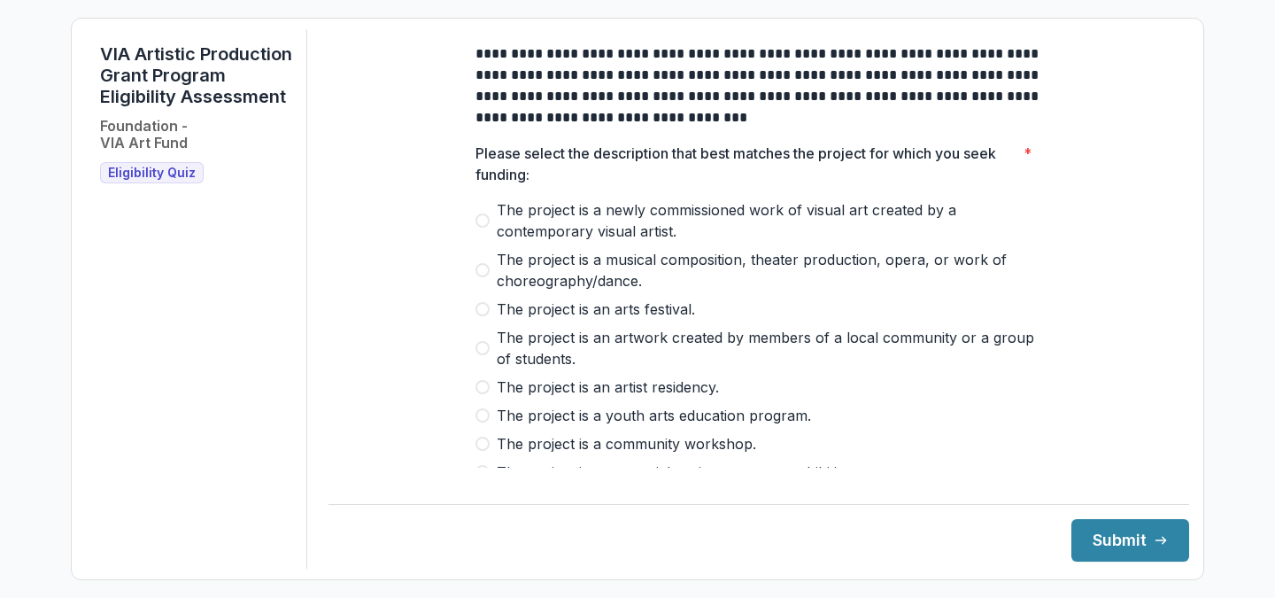
scroll to position [40, 0]
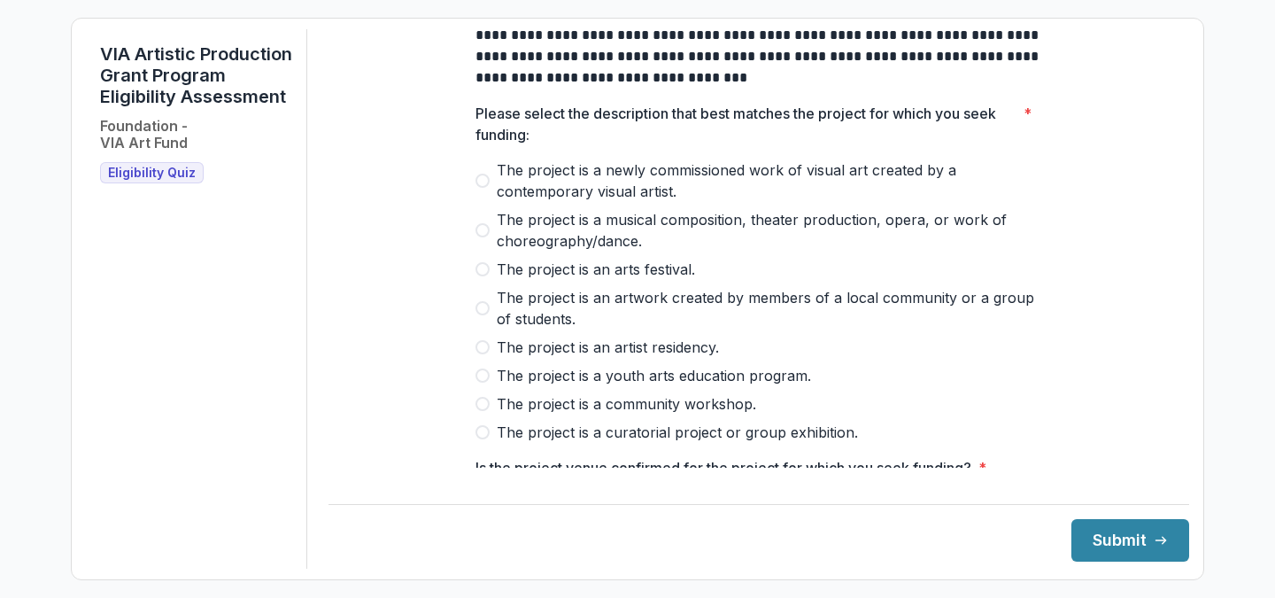
click at [597, 236] on span "The project is a musical composition, theater production, opera, or work of cho…" at bounding box center [769, 230] width 545 height 42
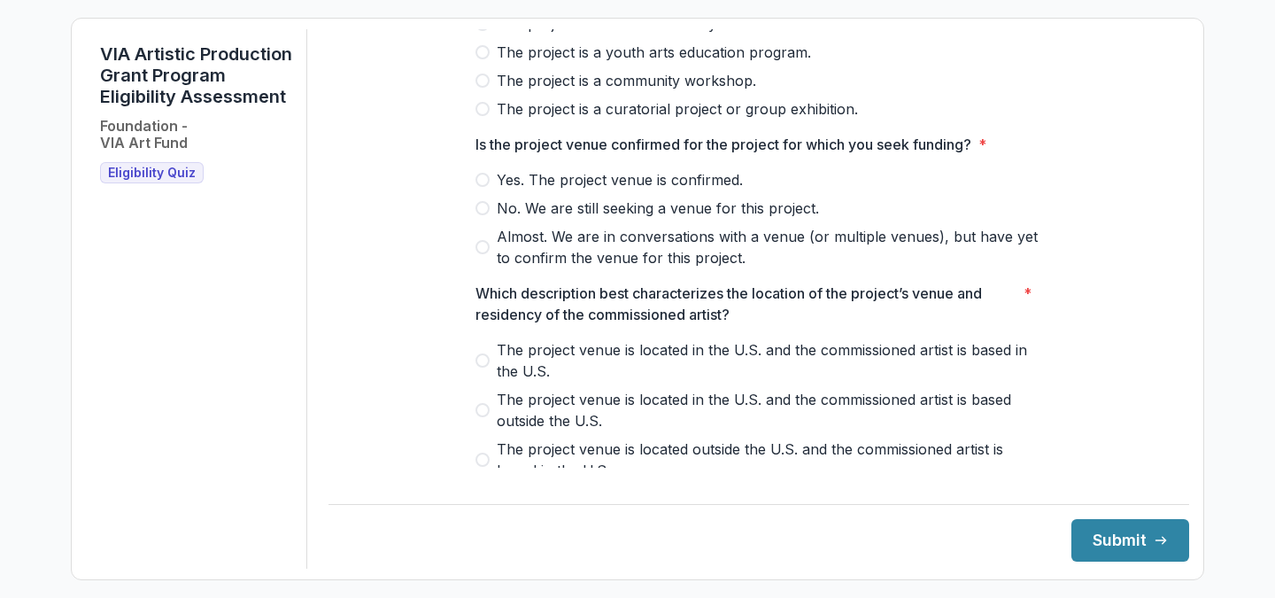
scroll to position [382, 0]
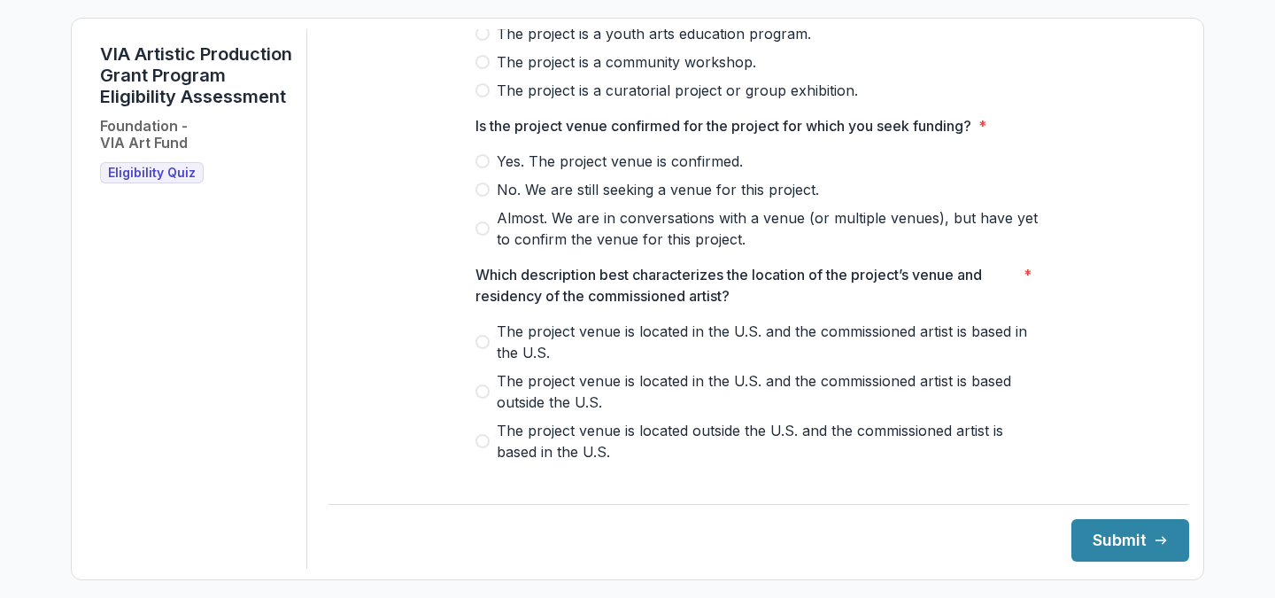
click at [593, 172] on span "Yes. The project venue is confirmed." at bounding box center [620, 160] width 246 height 21
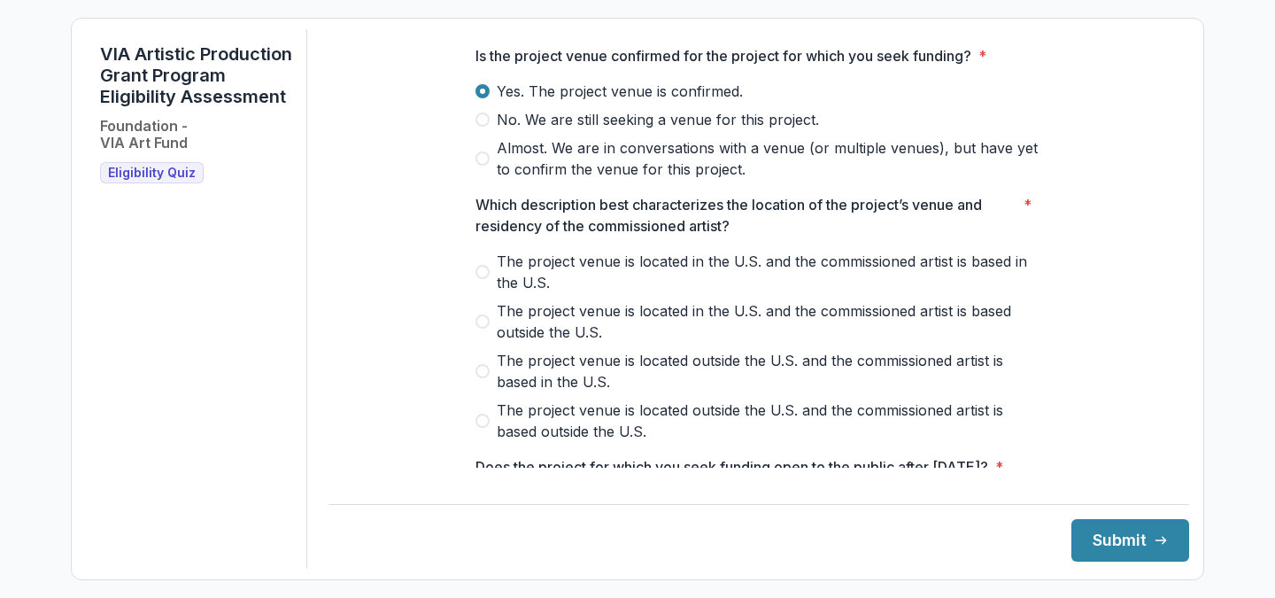
scroll to position [491, 0]
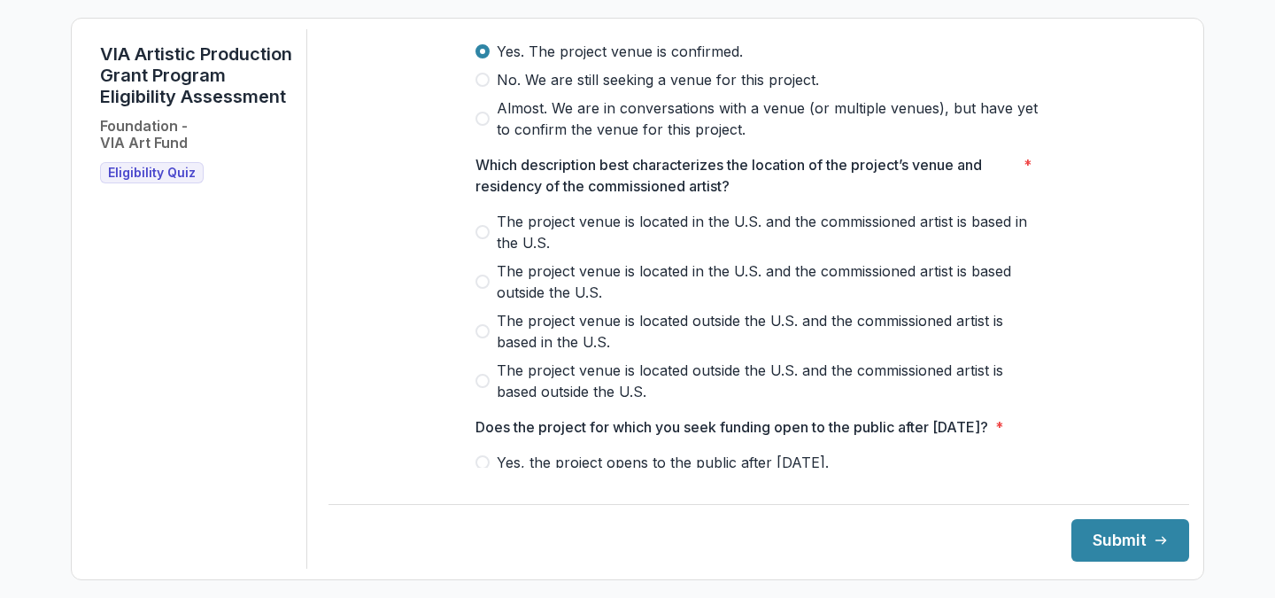
click at [571, 276] on span "The project venue is located in the U.S. and the commissioned artist is based o…" at bounding box center [769, 281] width 545 height 42
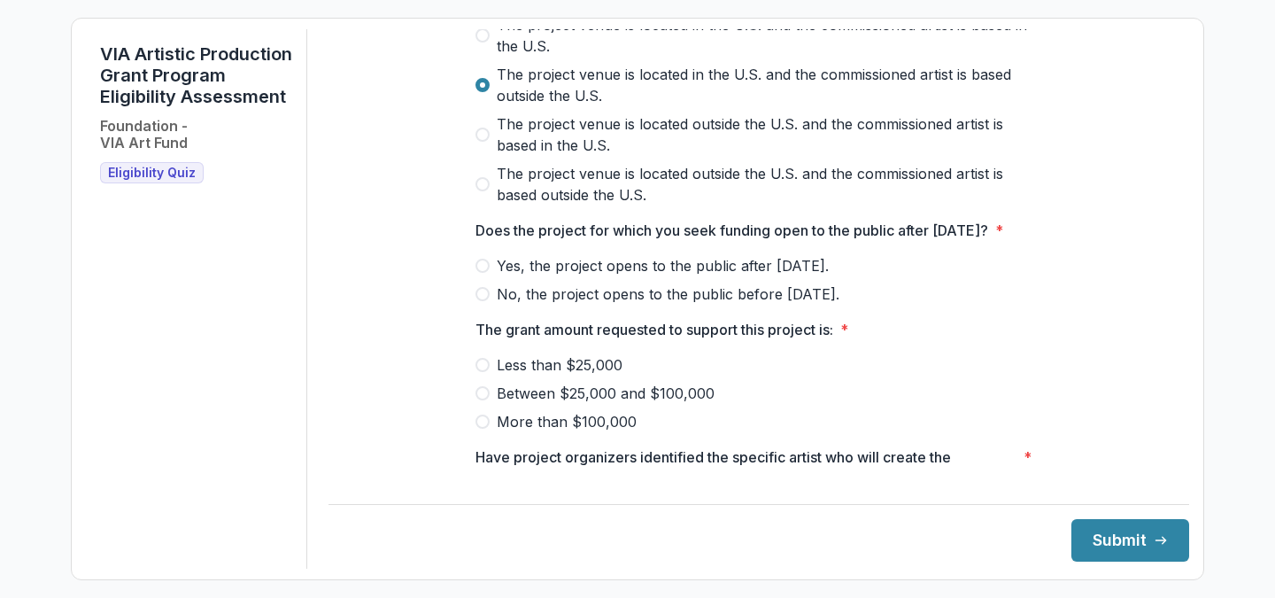
scroll to position [690, 0]
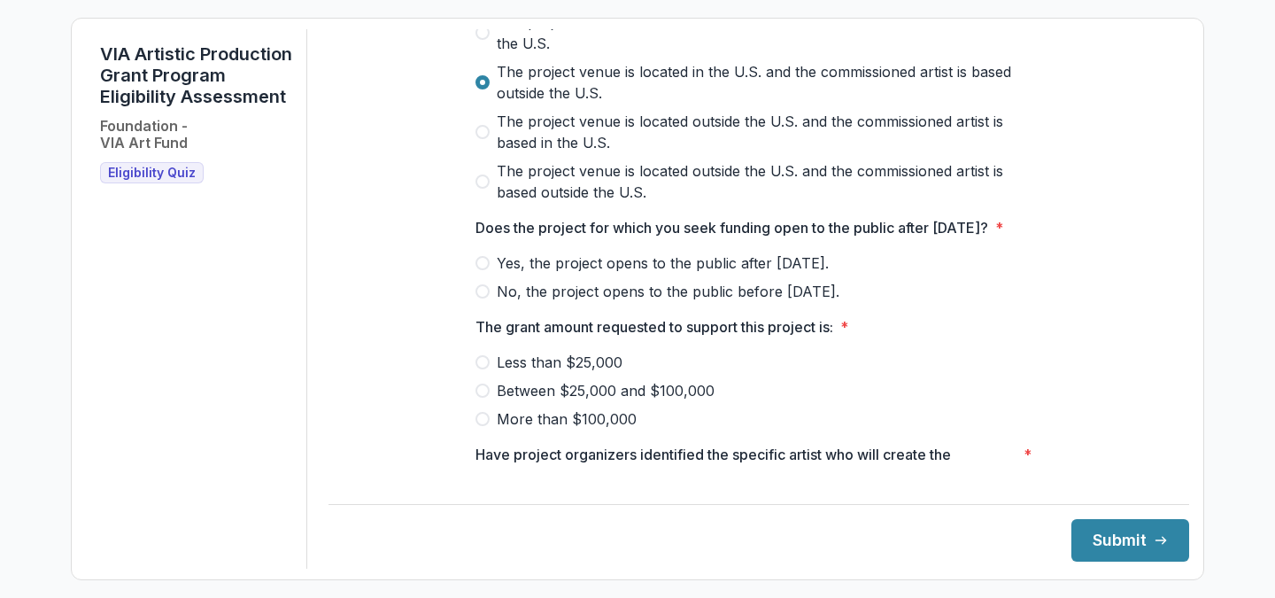
click at [547, 274] on span "Yes, the project opens to the public after May 1, 2026." at bounding box center [663, 262] width 332 height 21
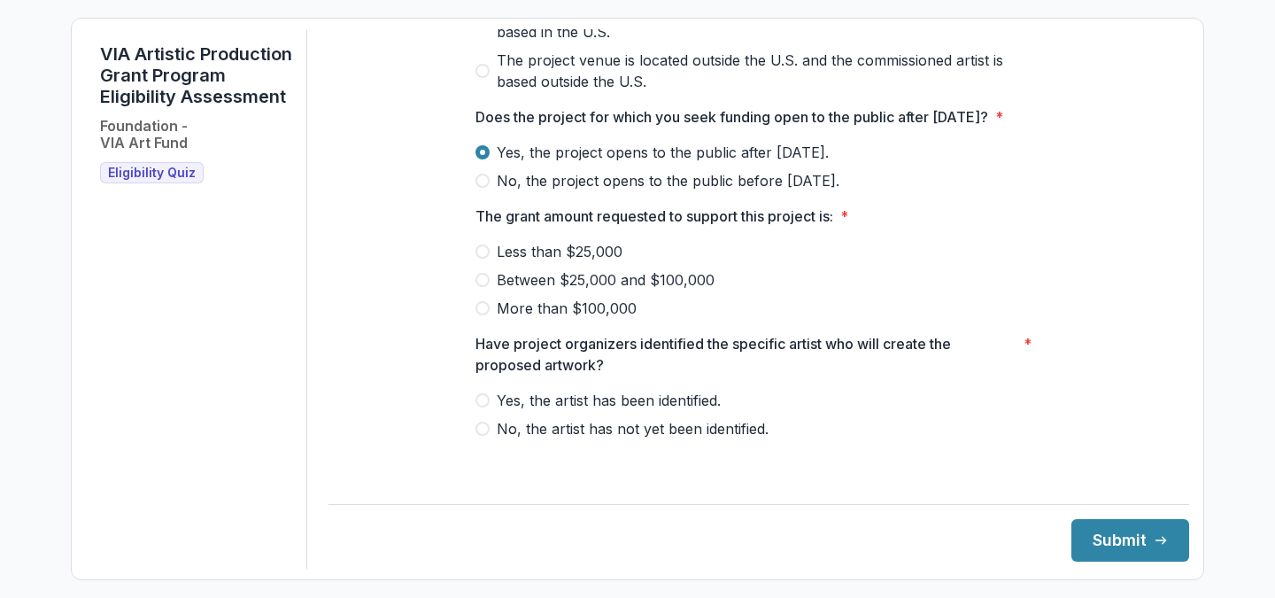
scroll to position [810, 0]
click at [562, 290] on span "Between $25,000 and $100,000" at bounding box center [606, 279] width 218 height 21
click at [698, 411] on span "Yes, the artist has been identified." at bounding box center [609, 400] width 224 height 21
click at [1102, 544] on button "Submit" at bounding box center [1130, 540] width 118 height 42
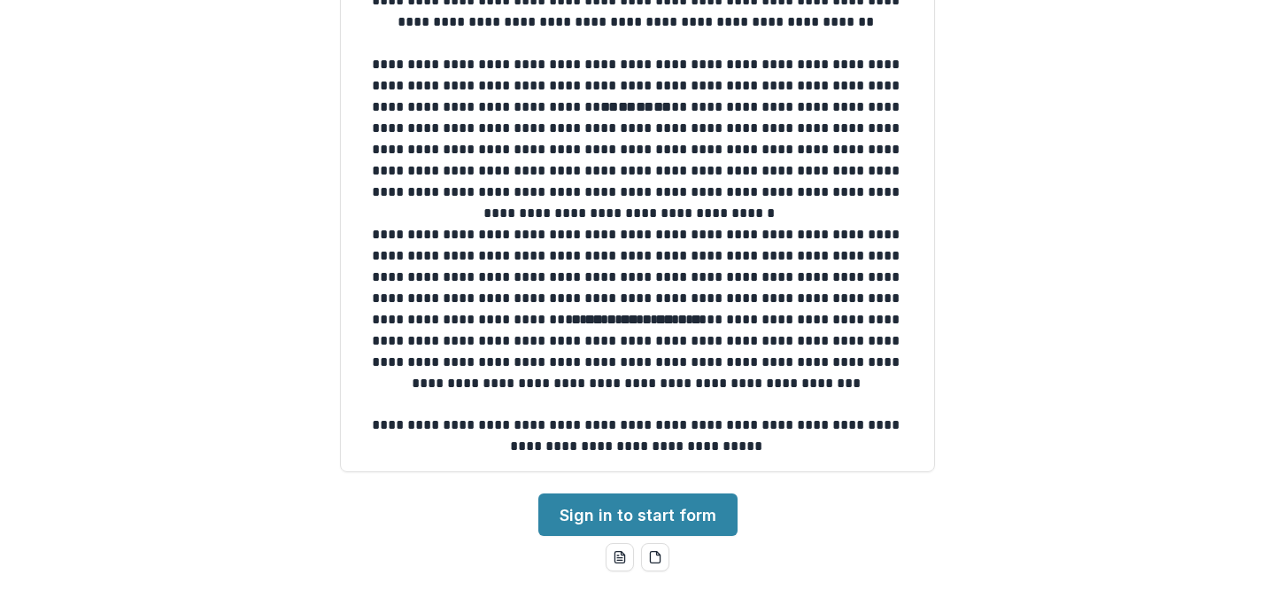
scroll to position [316, 0]
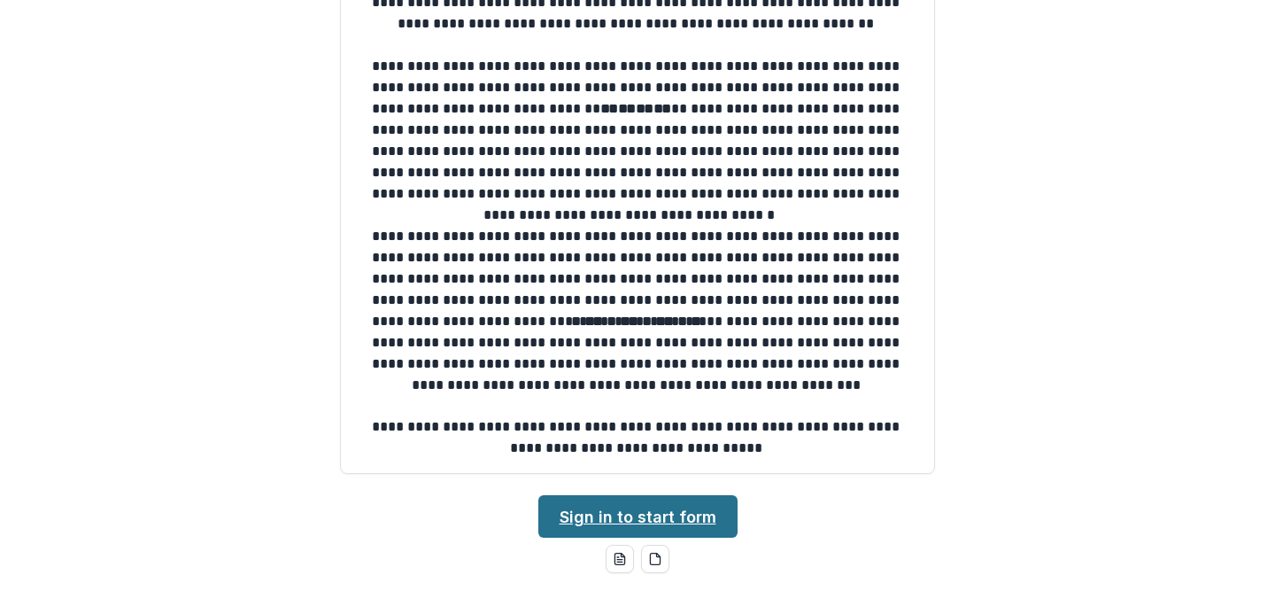
click at [643, 513] on link "Sign in to start form" at bounding box center [637, 516] width 199 height 42
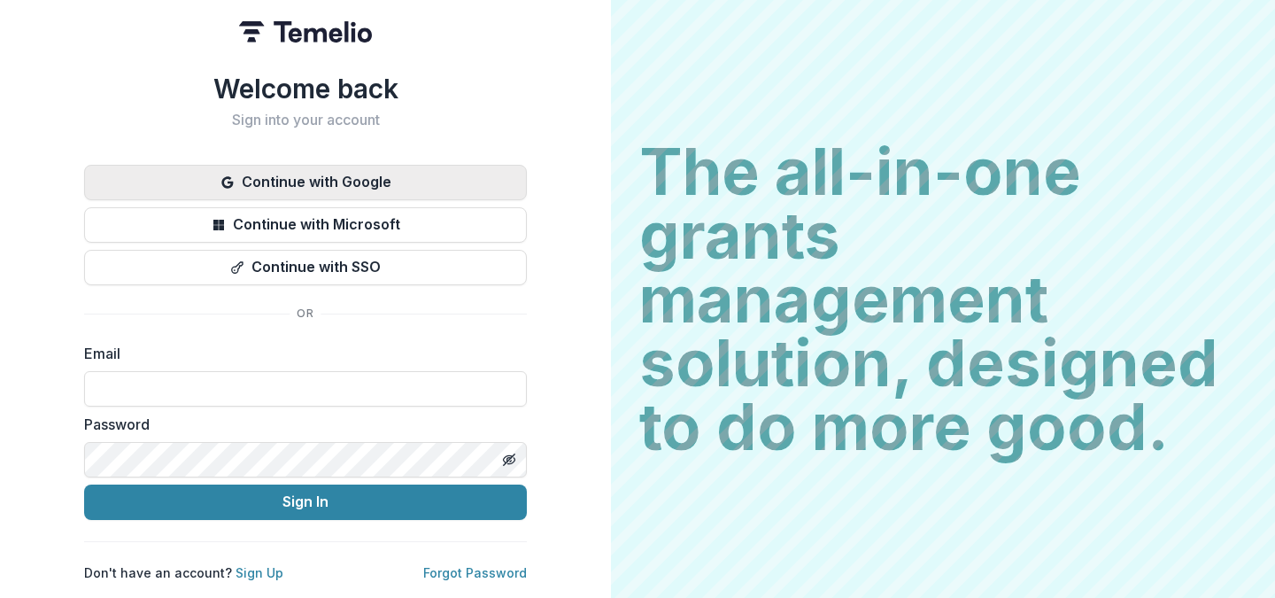
click at [337, 179] on button "Continue with Google" at bounding box center [305, 182] width 443 height 35
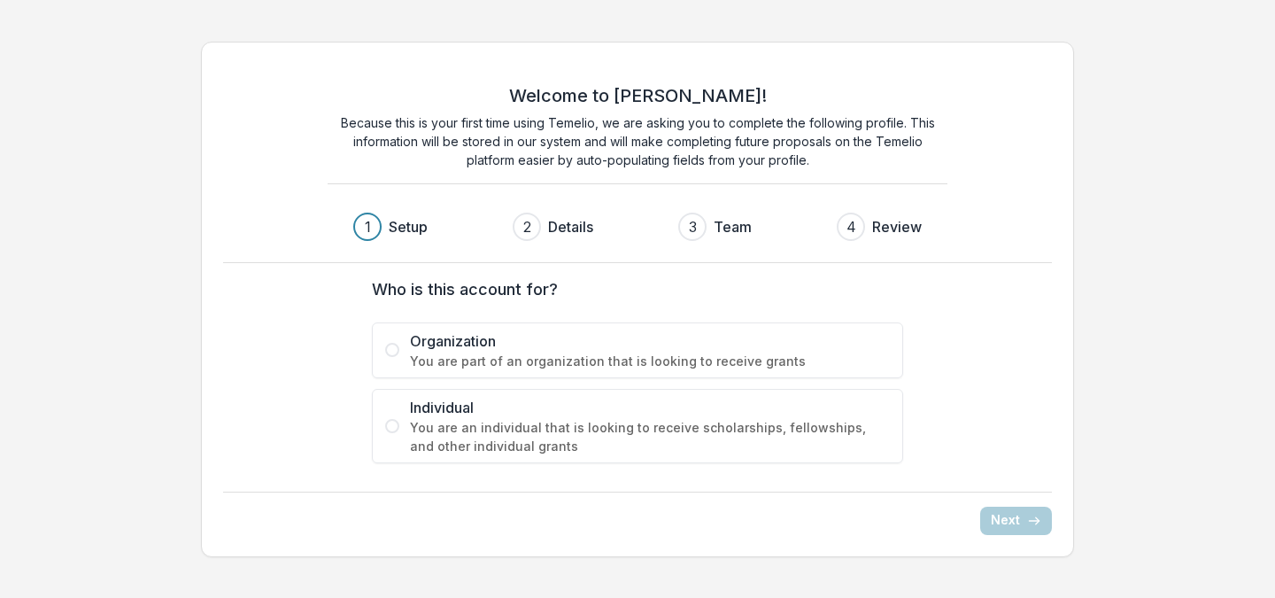
click at [552, 399] on span "Individual" at bounding box center [650, 407] width 480 height 21
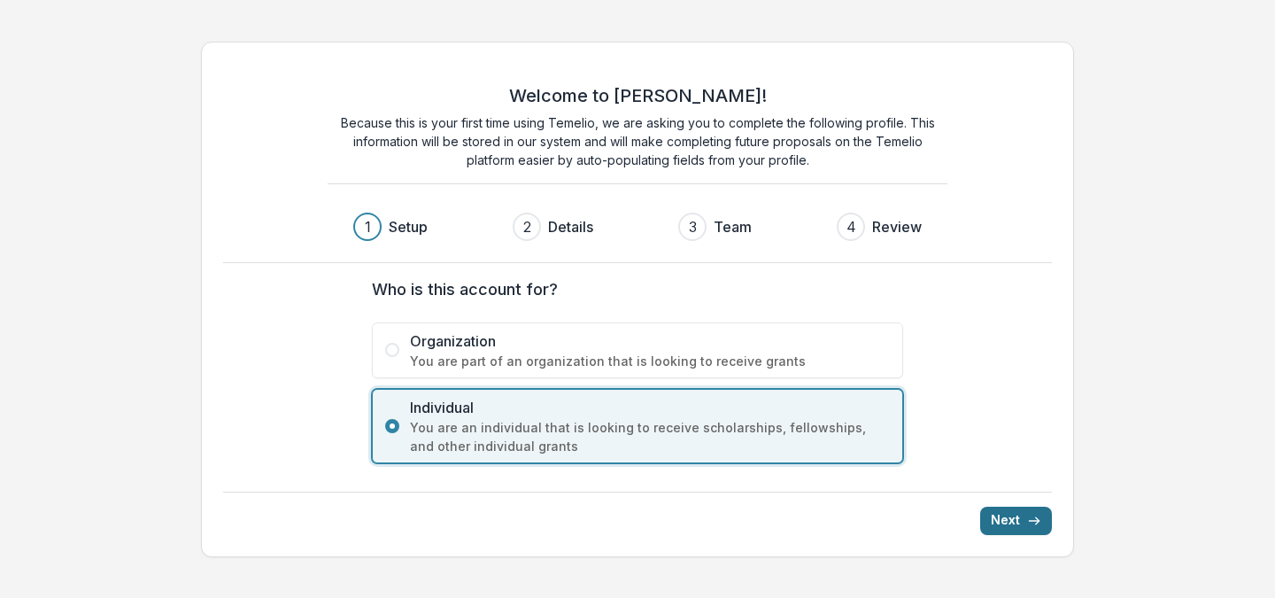
click at [1020, 513] on button "Next" at bounding box center [1016, 520] width 72 height 28
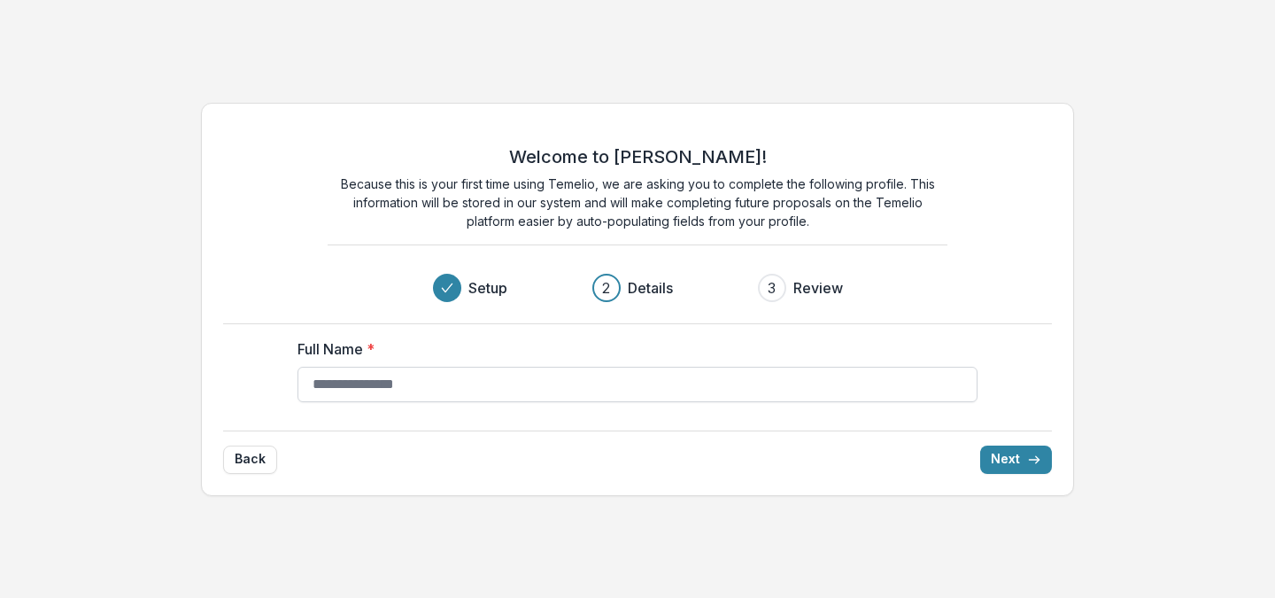
click at [813, 383] on input "Full Name *" at bounding box center [637, 383] width 680 height 35
type input "**********"
click at [1033, 468] on button "Next" at bounding box center [1016, 459] width 72 height 28
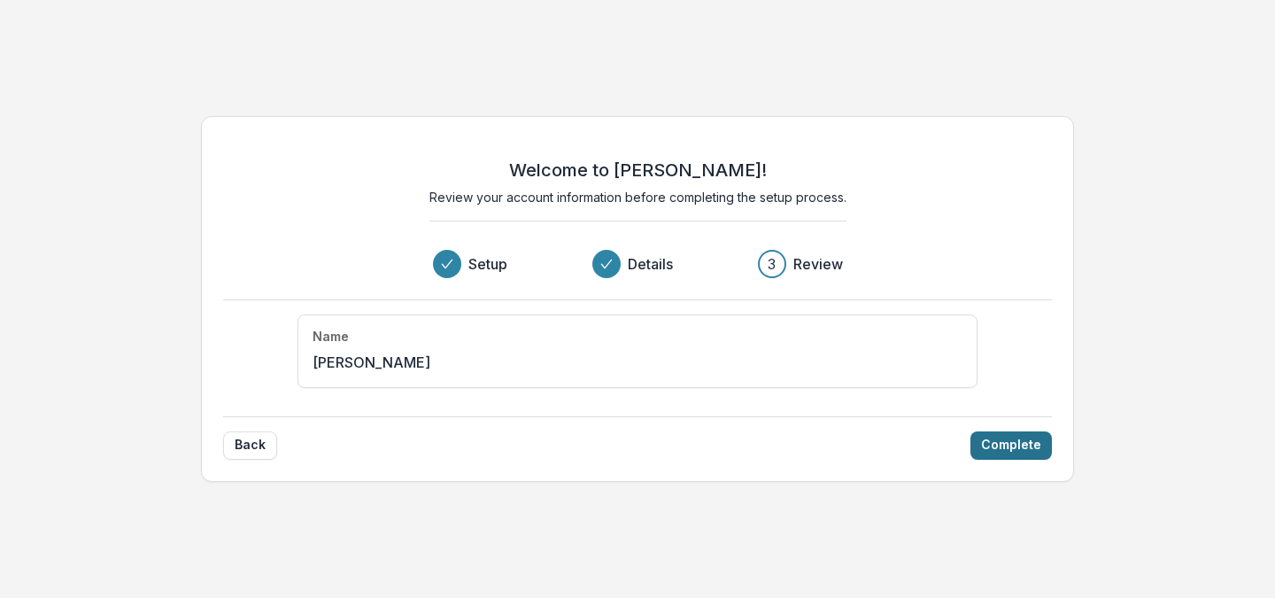
click at [990, 446] on button "Complete" at bounding box center [1010, 445] width 81 height 28
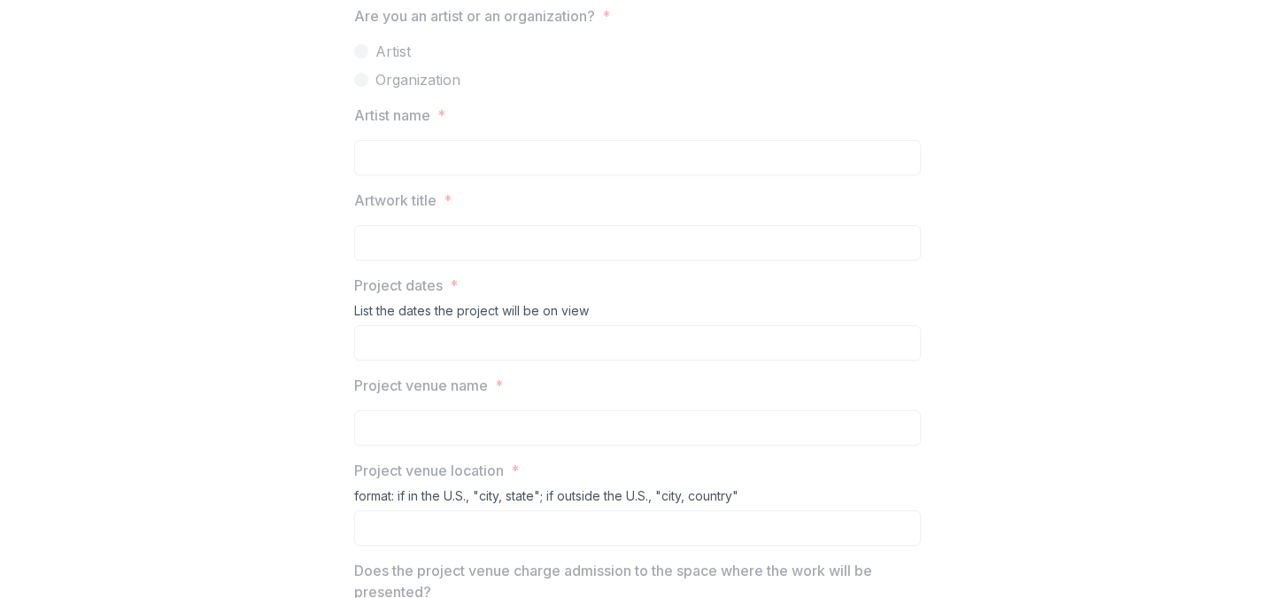
scroll to position [519, 0]
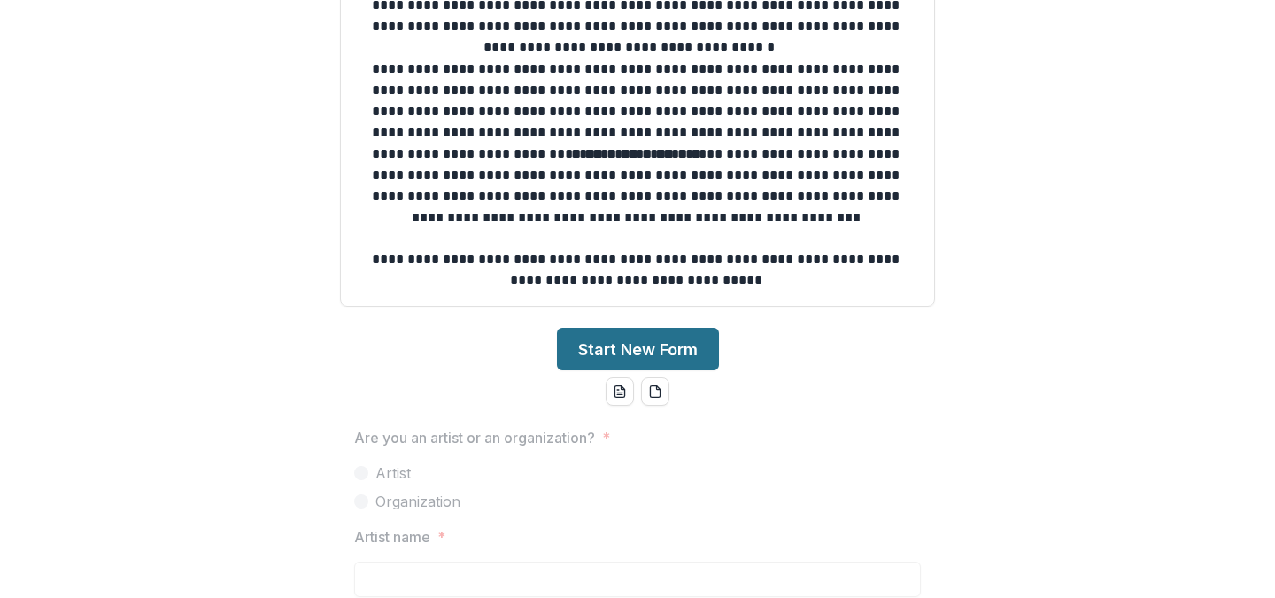
click at [629, 343] on button "Start New Form" at bounding box center [638, 349] width 162 height 42
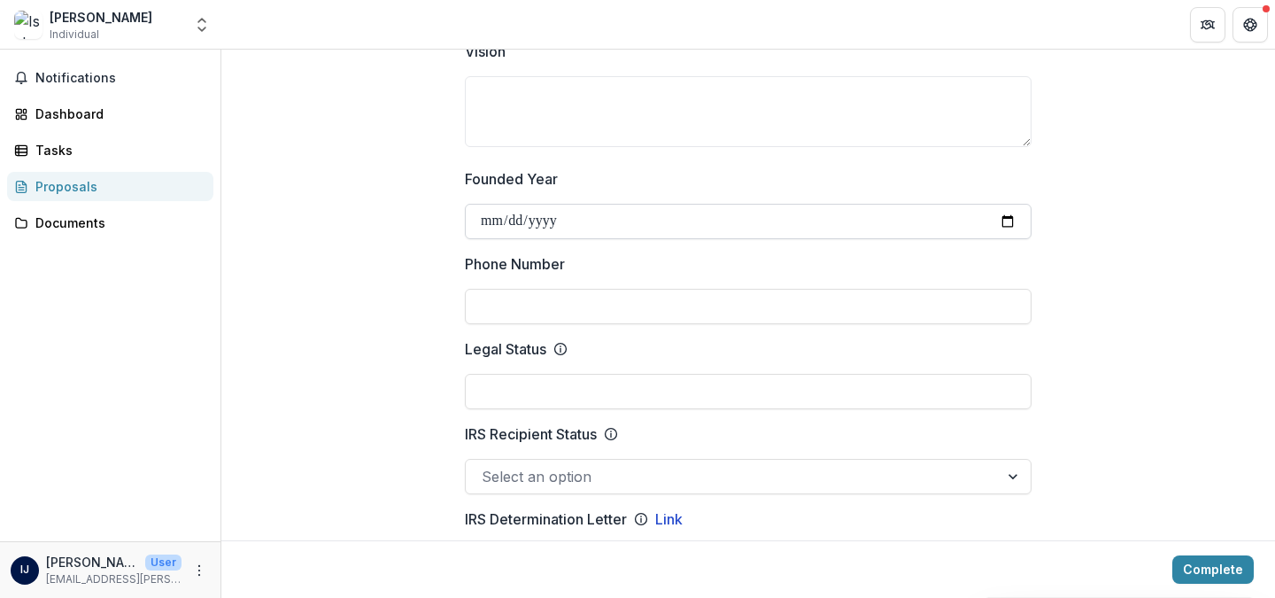
scroll to position [751, 0]
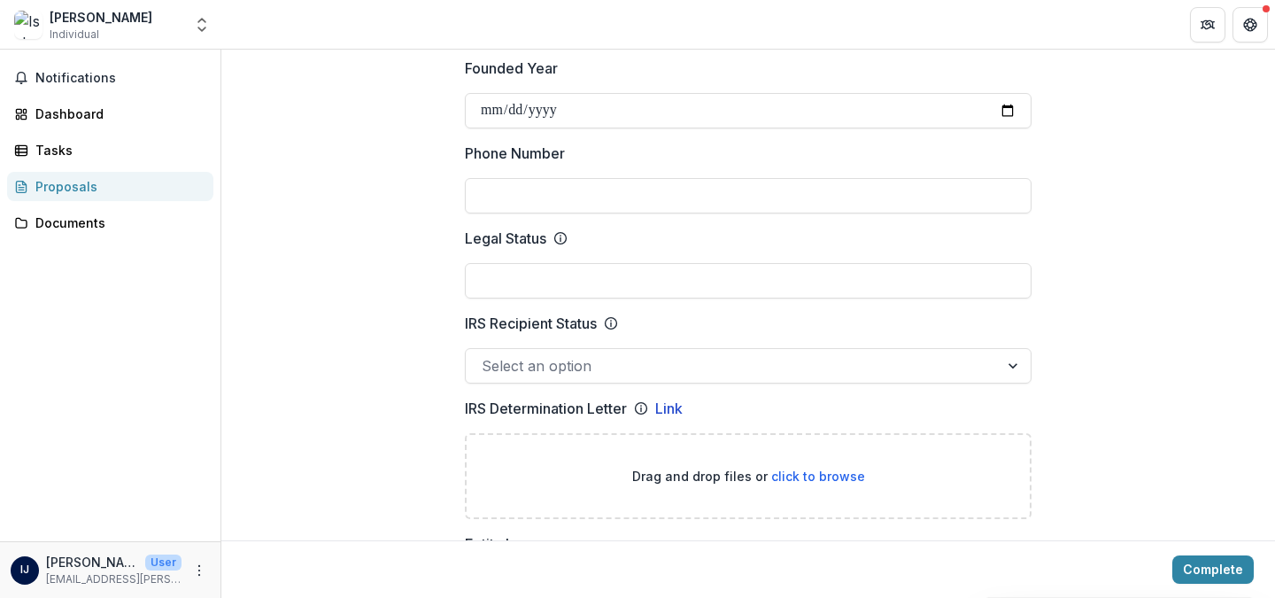
click at [592, 361] on div at bounding box center [732, 365] width 501 height 25
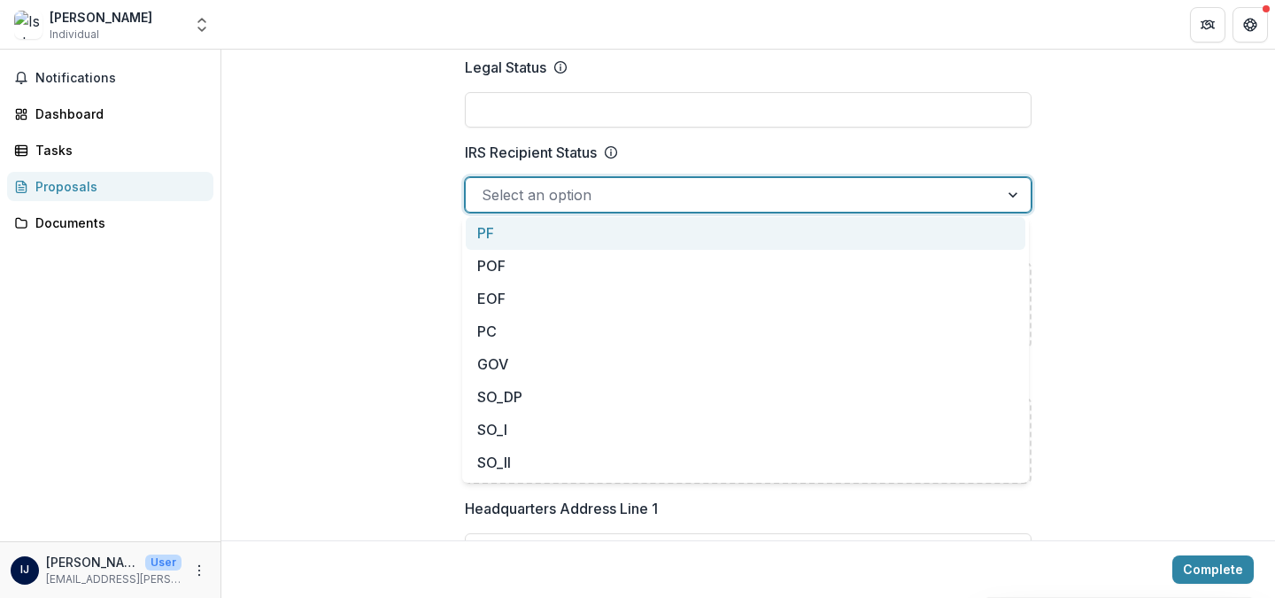
scroll to position [923, 0]
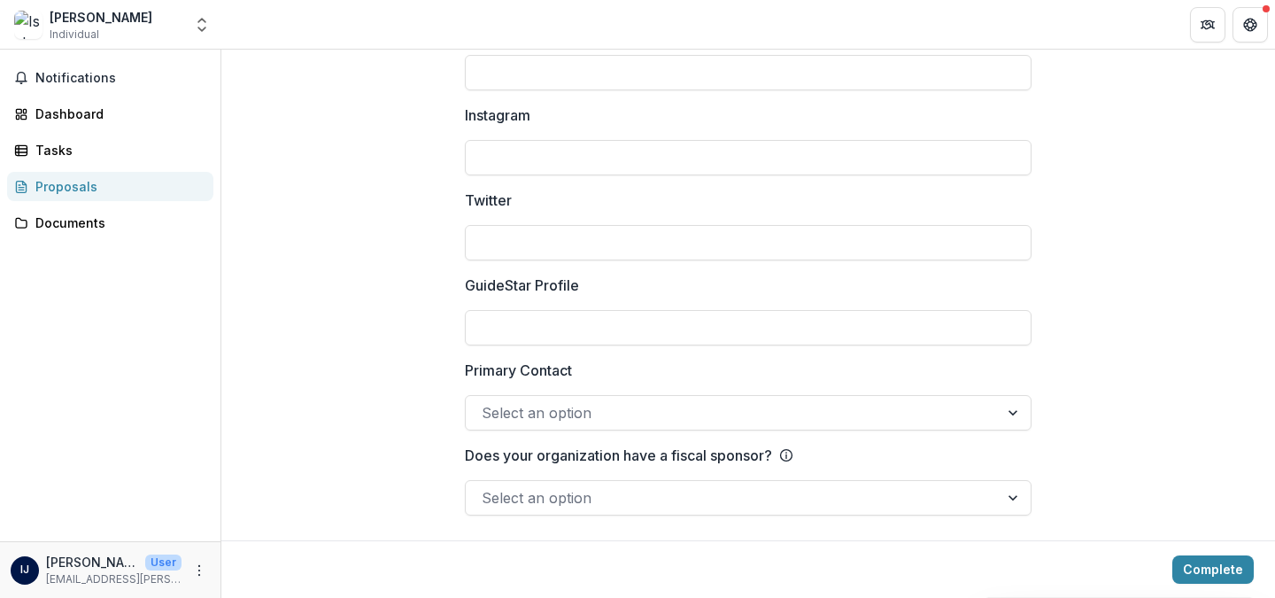
scroll to position [2373, 0]
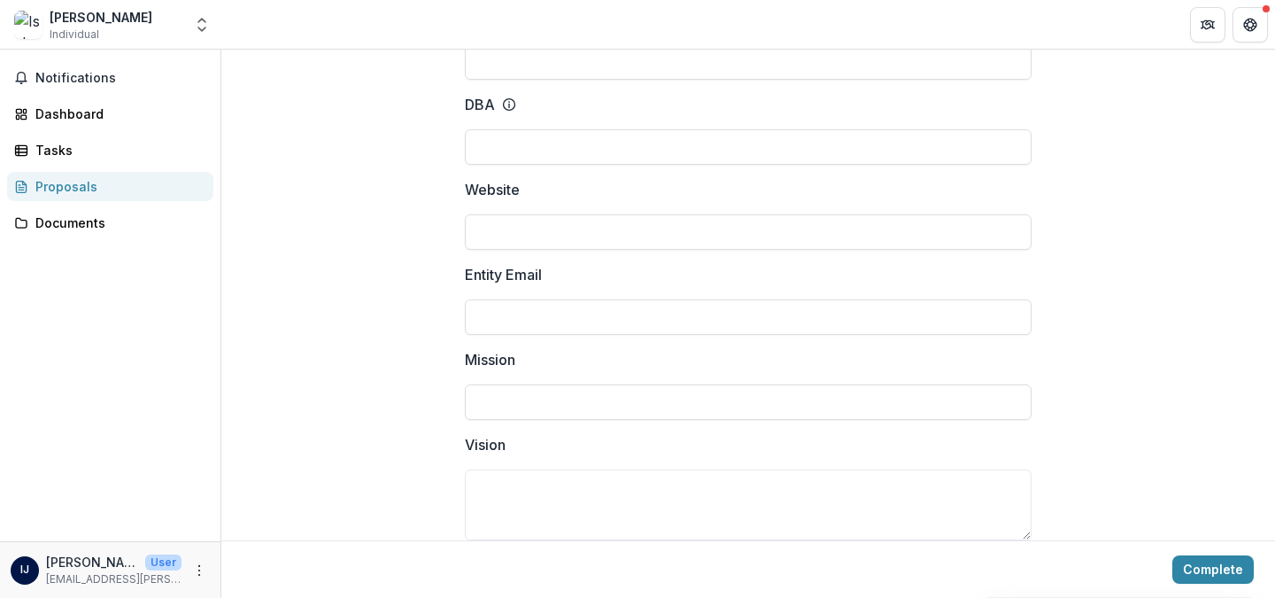
scroll to position [0, 0]
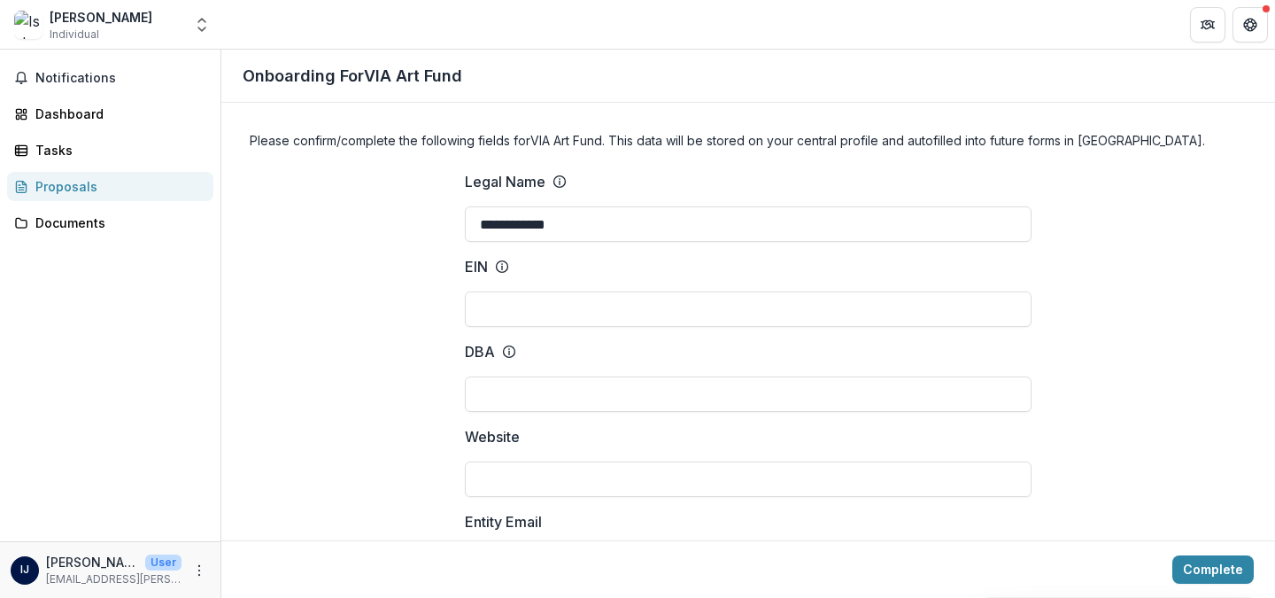
drag, startPoint x: 578, startPoint y: 228, endPoint x: 448, endPoint y: 226, distance: 130.2
type input "**********"
click at [523, 478] on input "Website" at bounding box center [748, 478] width 567 height 35
paste input "**********"
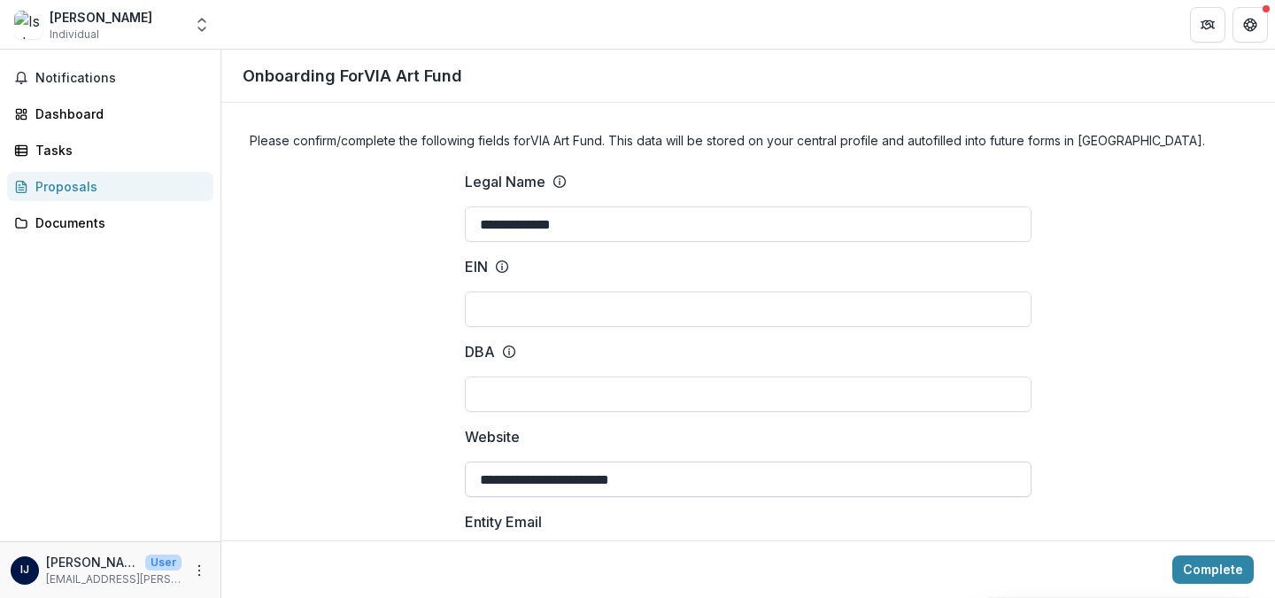
scroll to position [157, 0]
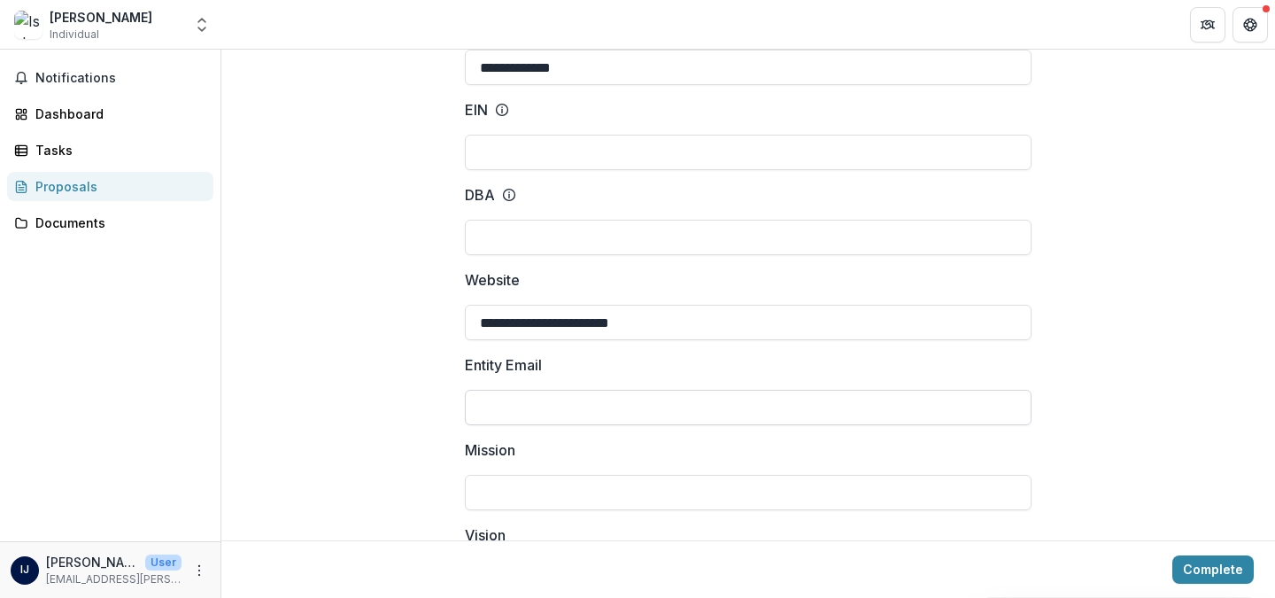
type input "**********"
click at [607, 396] on input "Entity Email" at bounding box center [748, 407] width 567 height 35
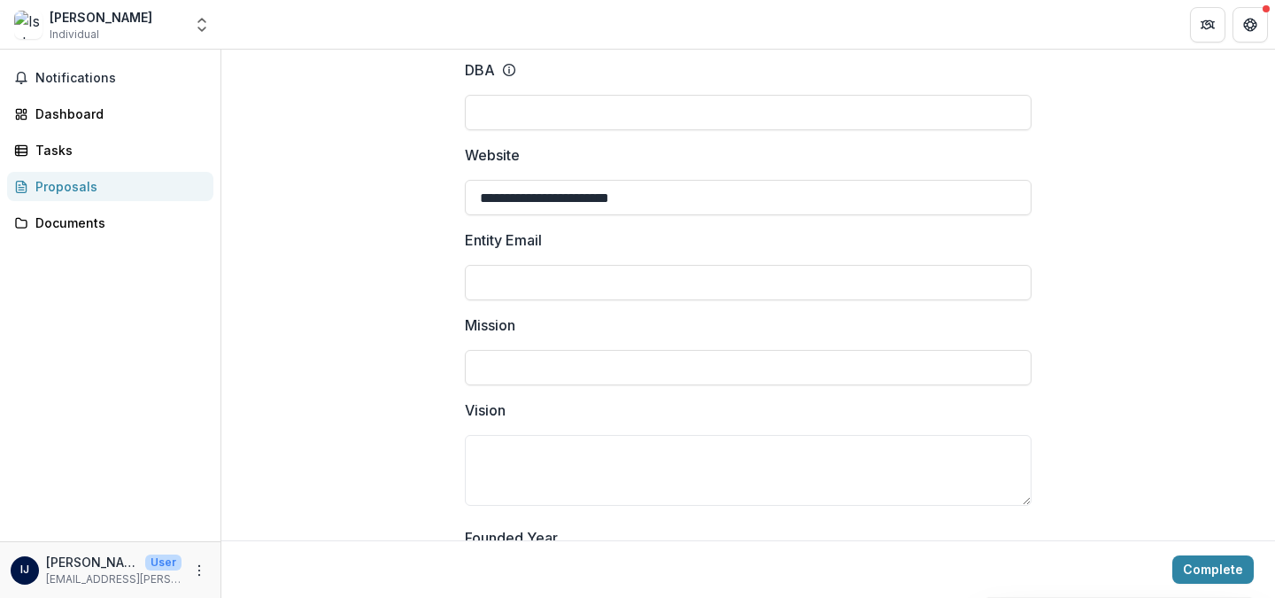
scroll to position [286, 0]
